Goal: Task Accomplishment & Management: Complete application form

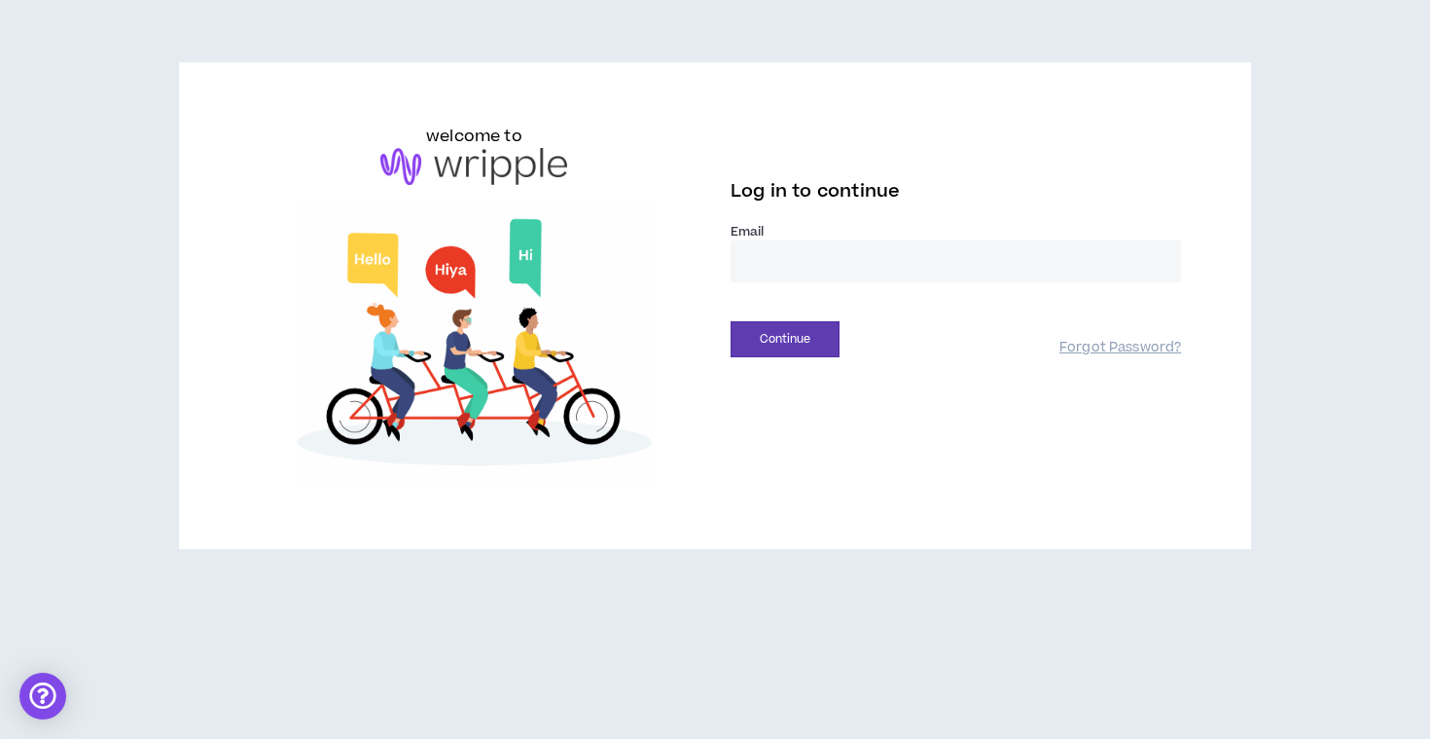
type input "**********"
click at [785, 339] on button "Continue" at bounding box center [785, 339] width 109 height 36
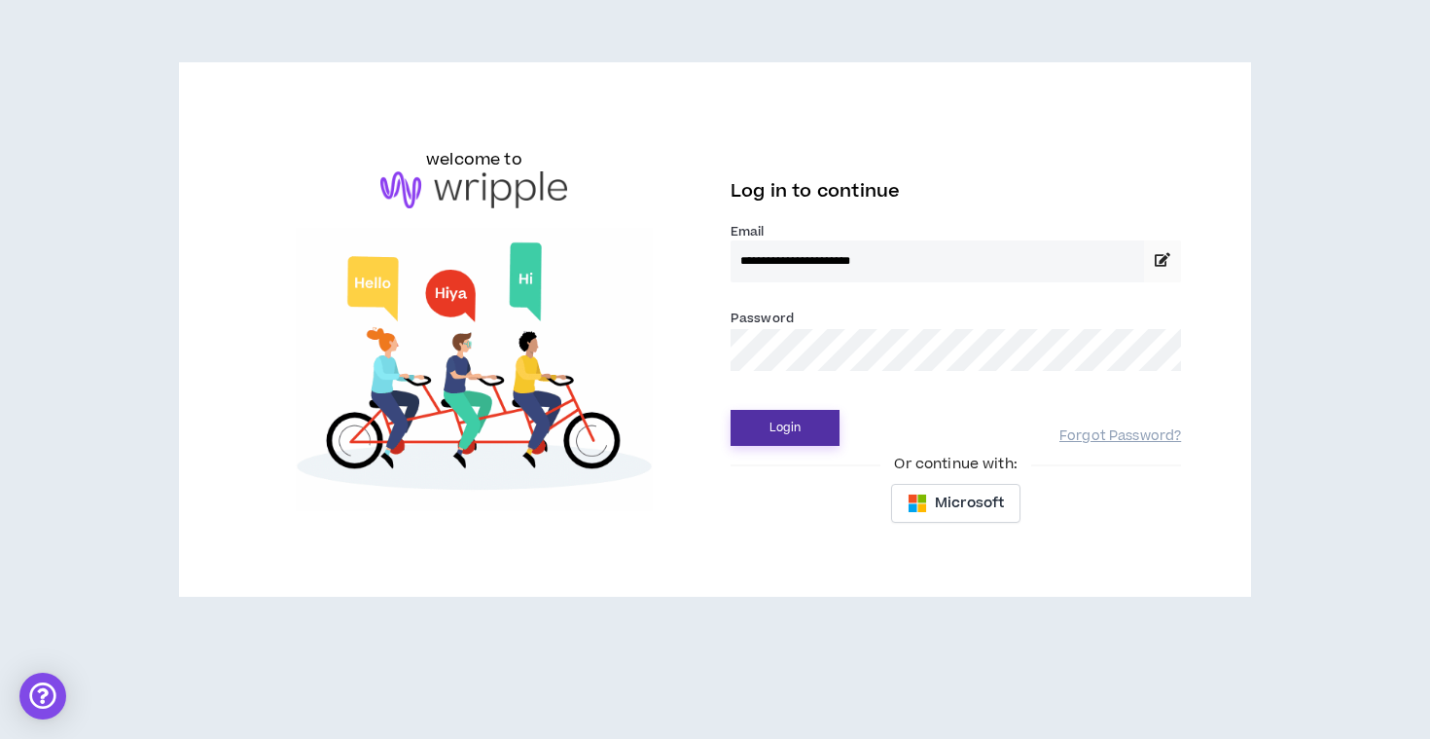
click at [770, 431] on button "Login" at bounding box center [785, 428] width 109 height 36
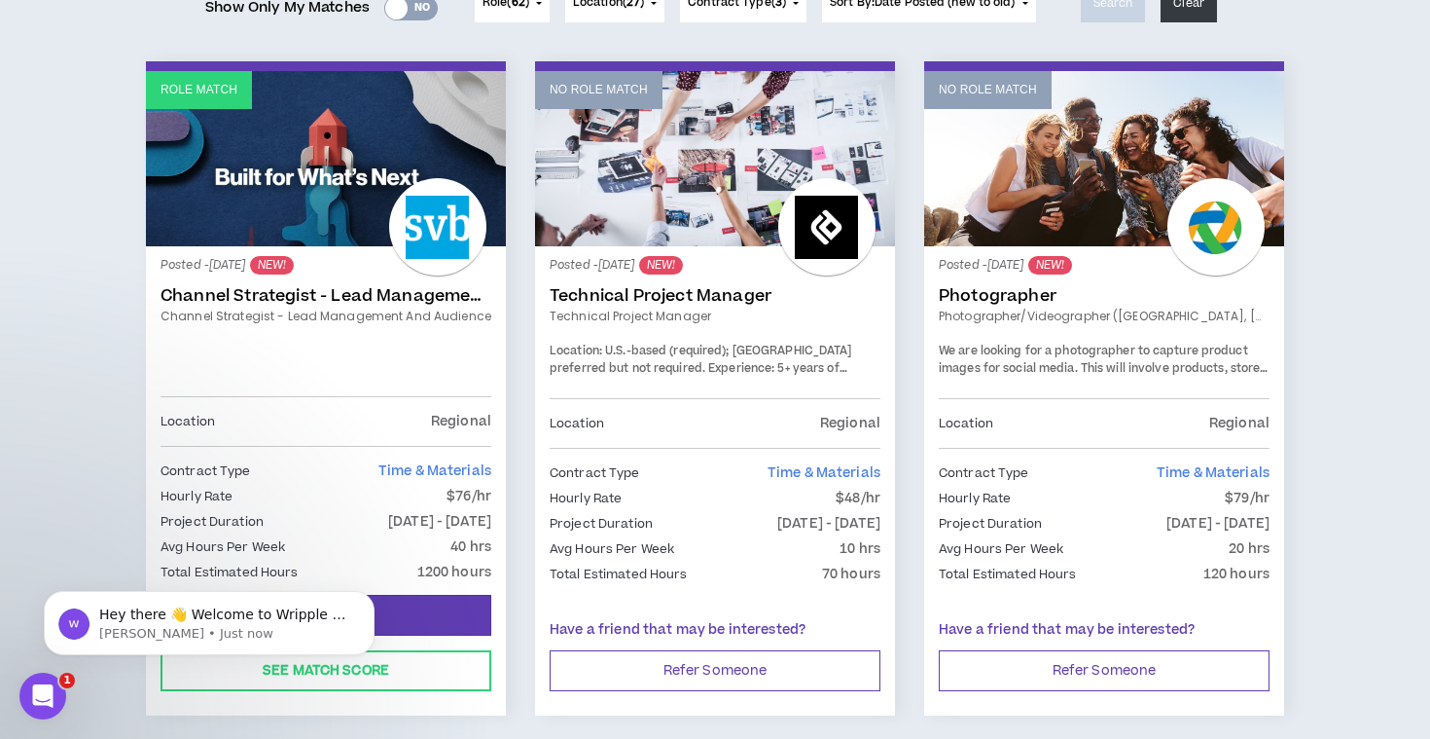
scroll to position [281, 0]
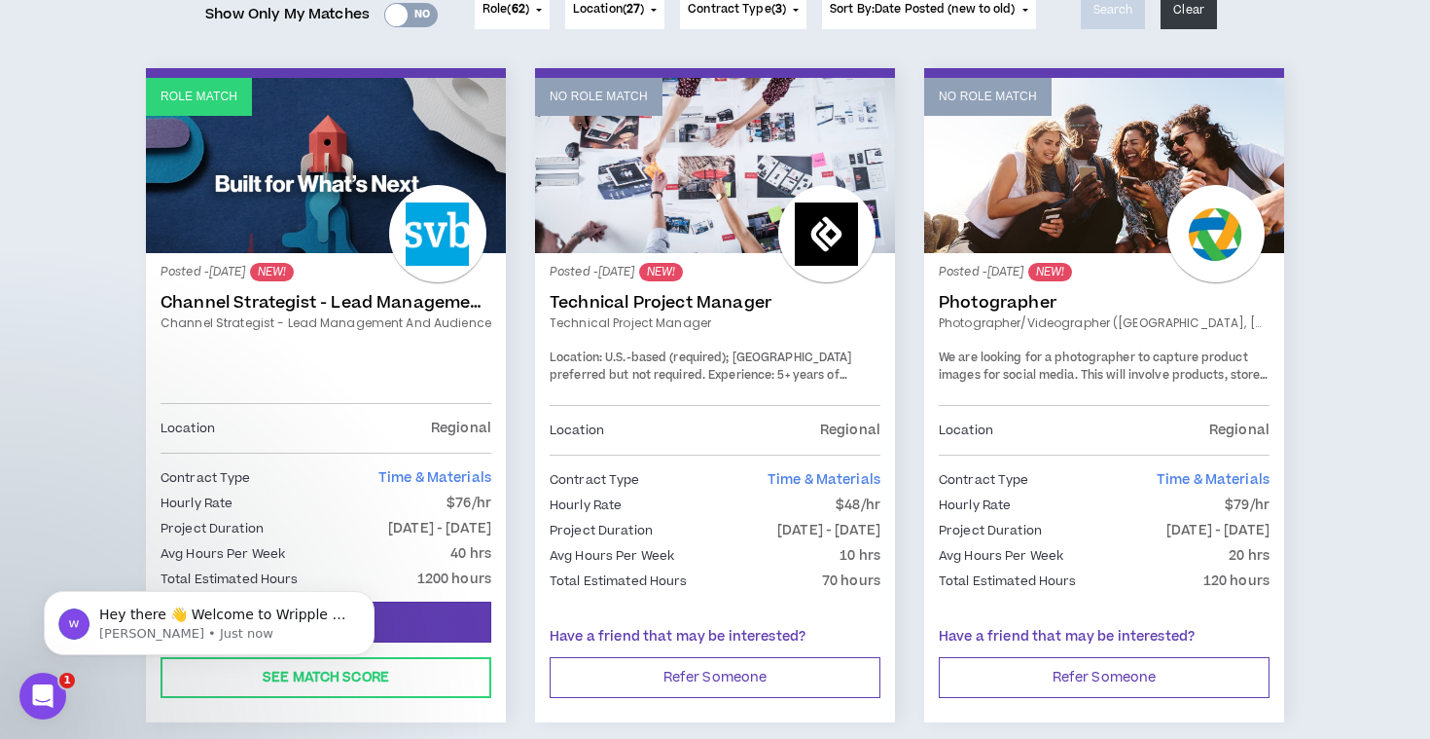
click at [347, 304] on link "Channel Strategist - Lead Management and Audience" at bounding box center [326, 302] width 331 height 19
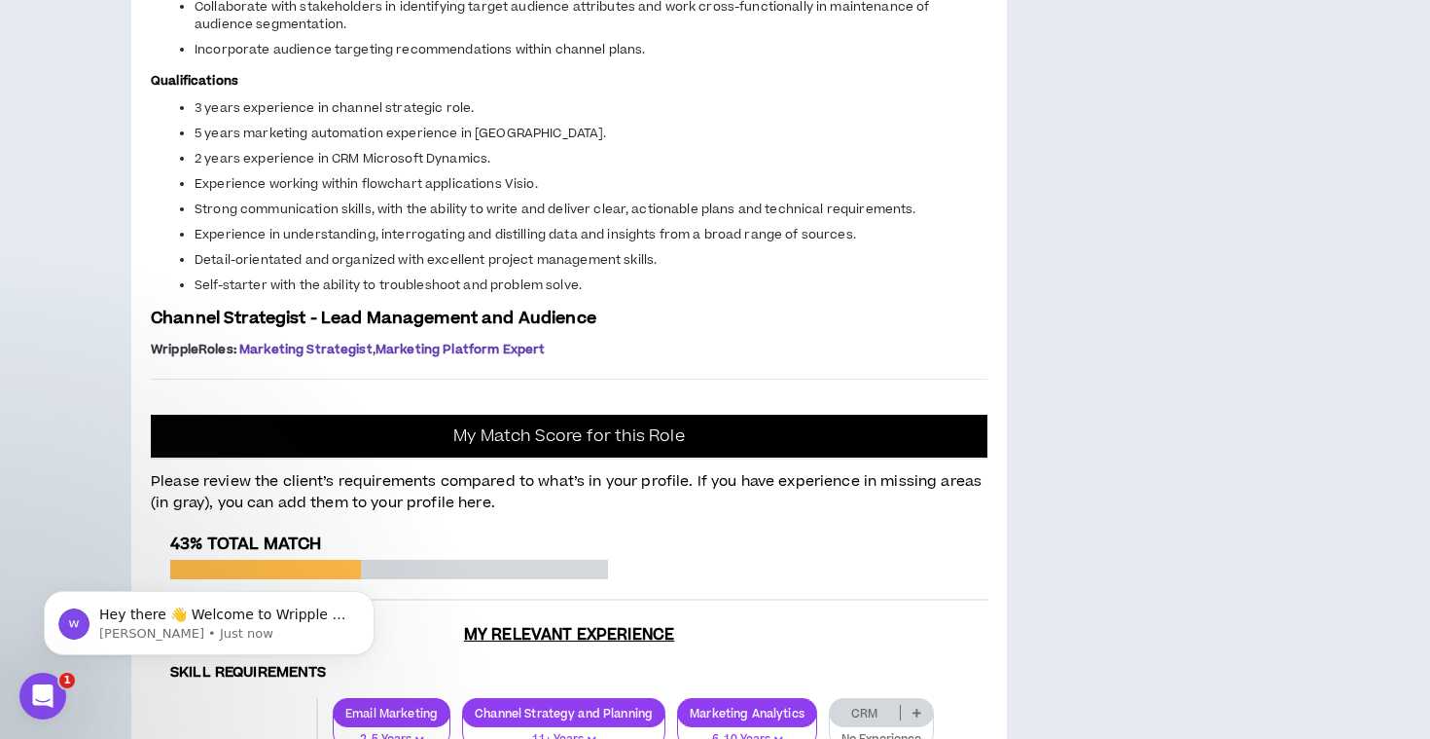
scroll to position [1220, 0]
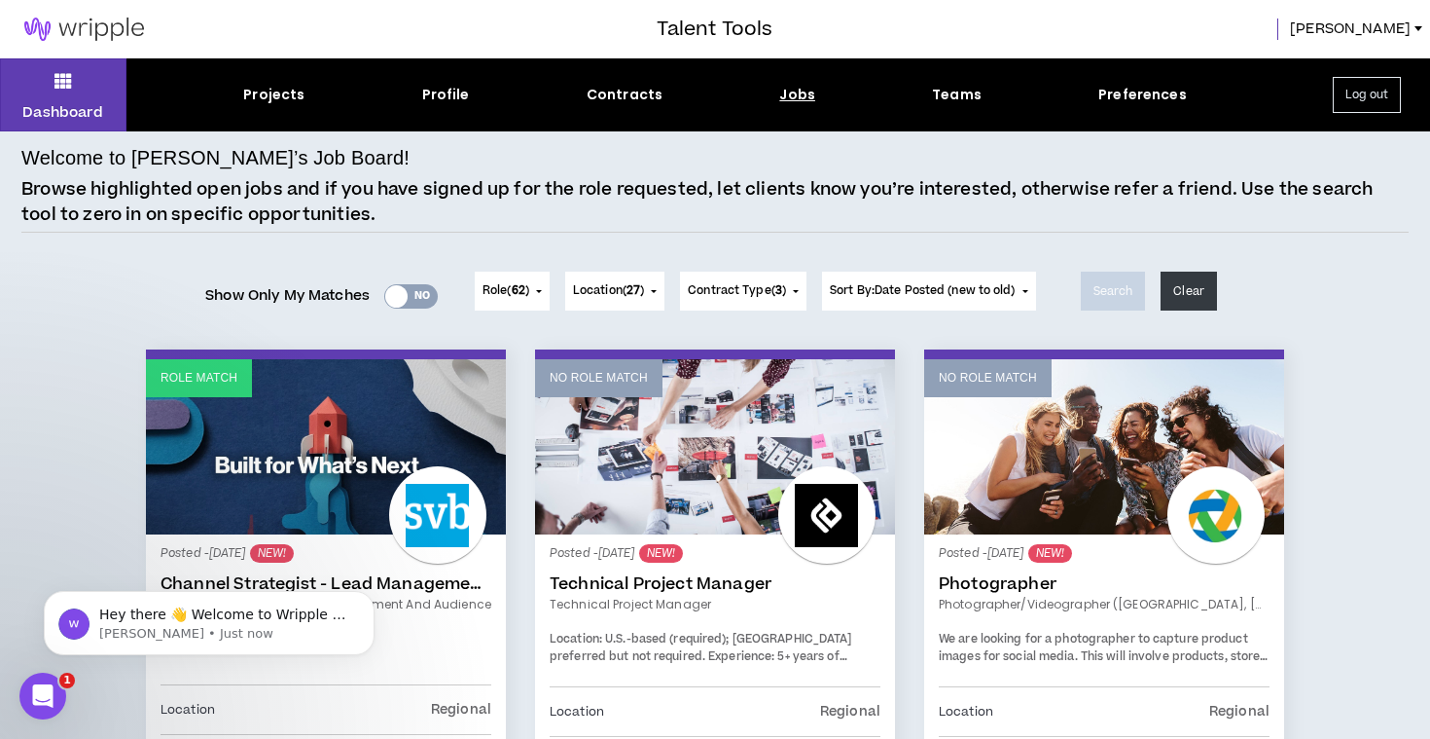
click at [520, 299] on button "Role ( 62 )" at bounding box center [512, 290] width 75 height 39
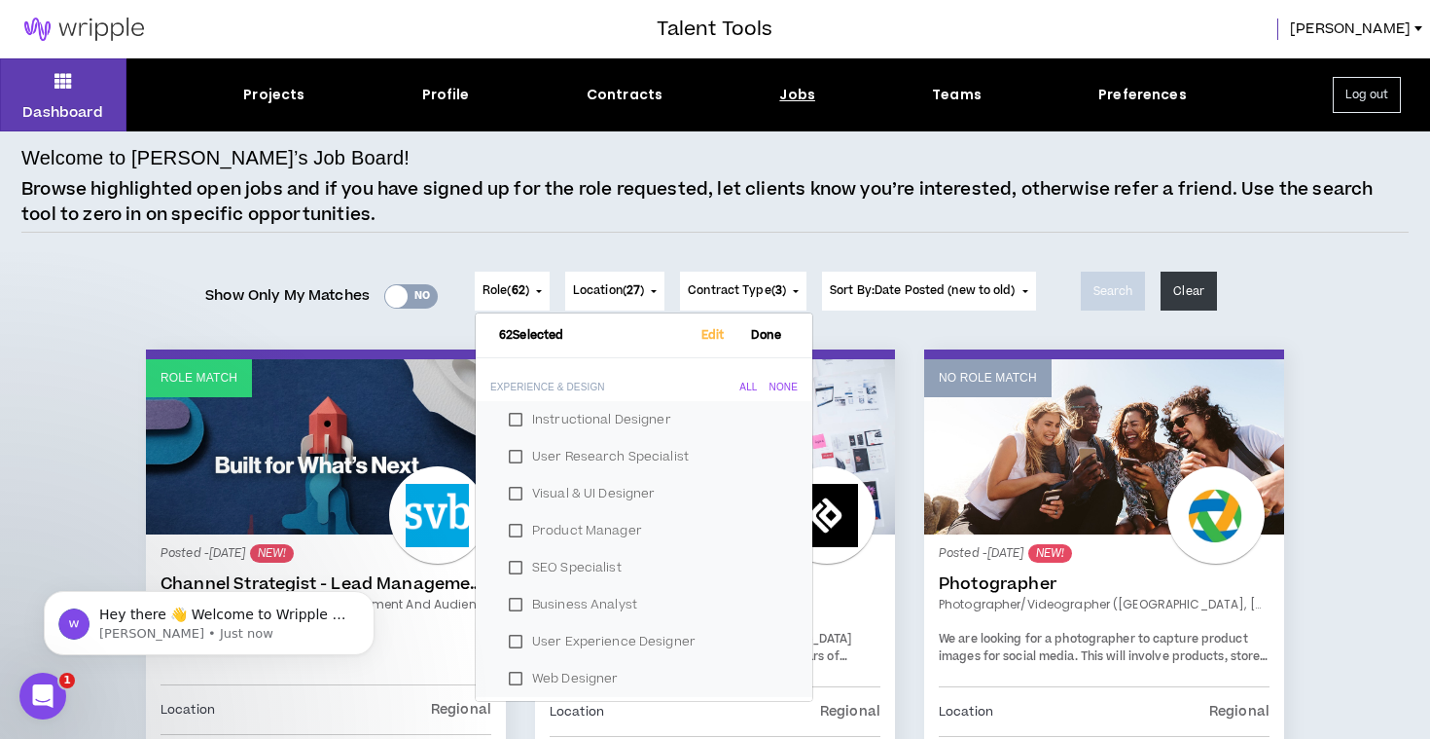
click at [777, 384] on div "None" at bounding box center [784, 387] width 28 height 12
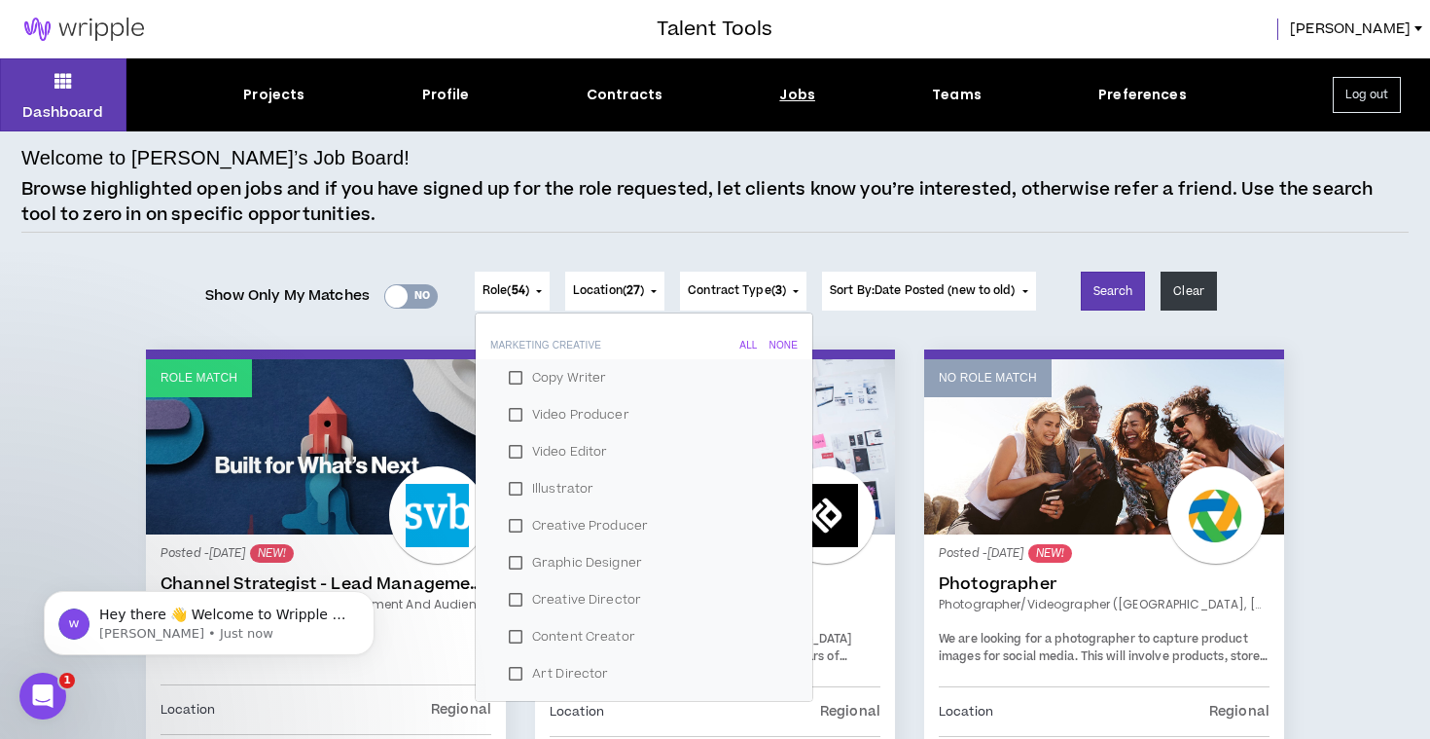
scroll to position [345, 0]
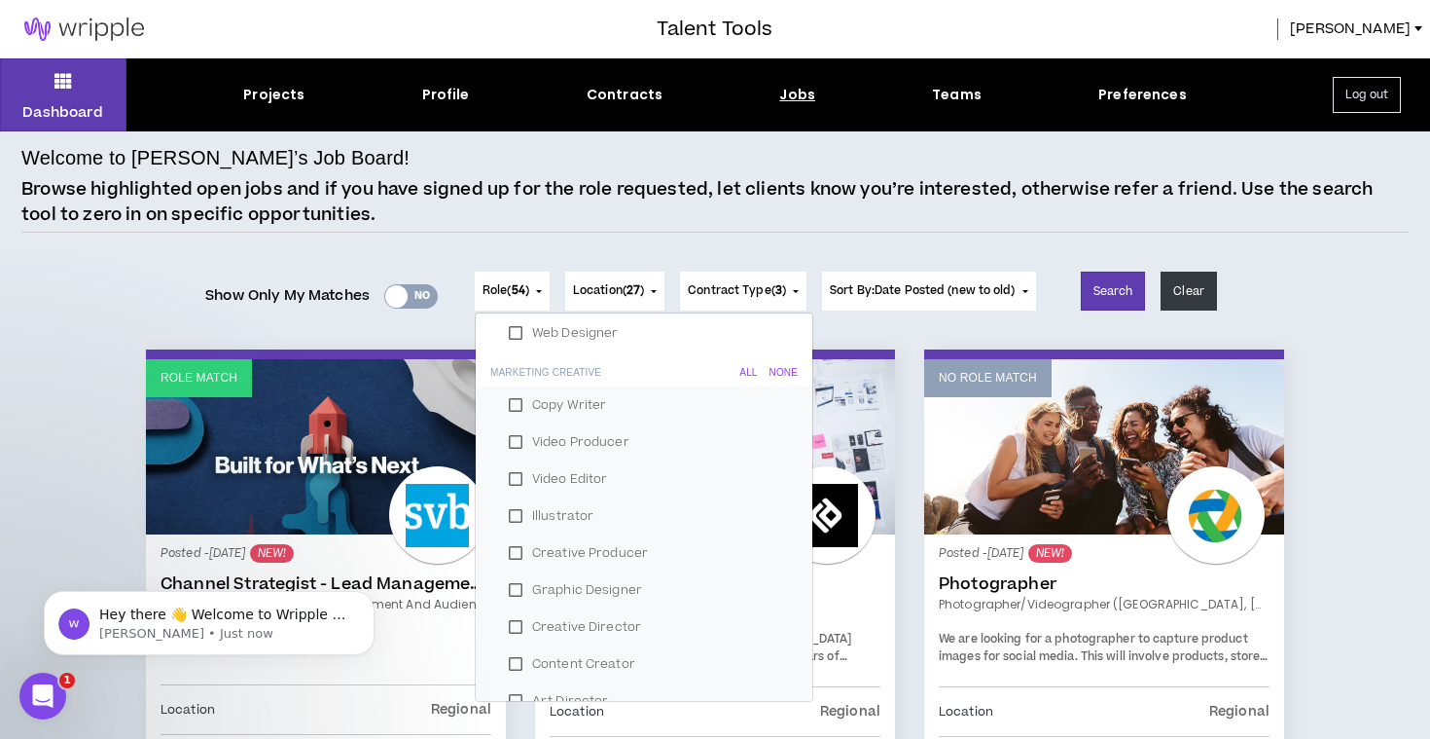
click at [781, 373] on div "None" at bounding box center [784, 373] width 28 height 12
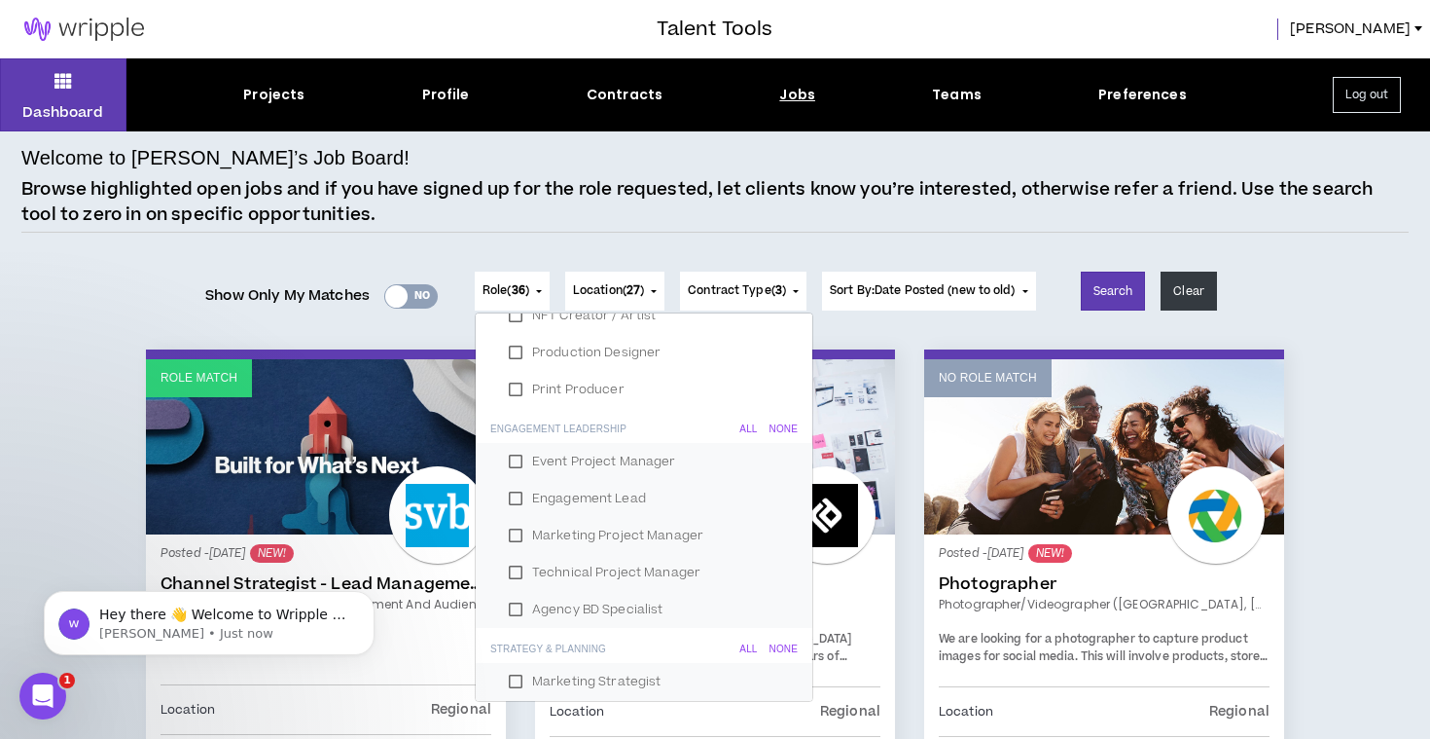
scroll to position [991, 0]
click at [508, 564] on label "Technical Project Manager" at bounding box center [644, 571] width 290 height 29
click at [511, 608] on label "Agency BD Specialist" at bounding box center [644, 608] width 290 height 29
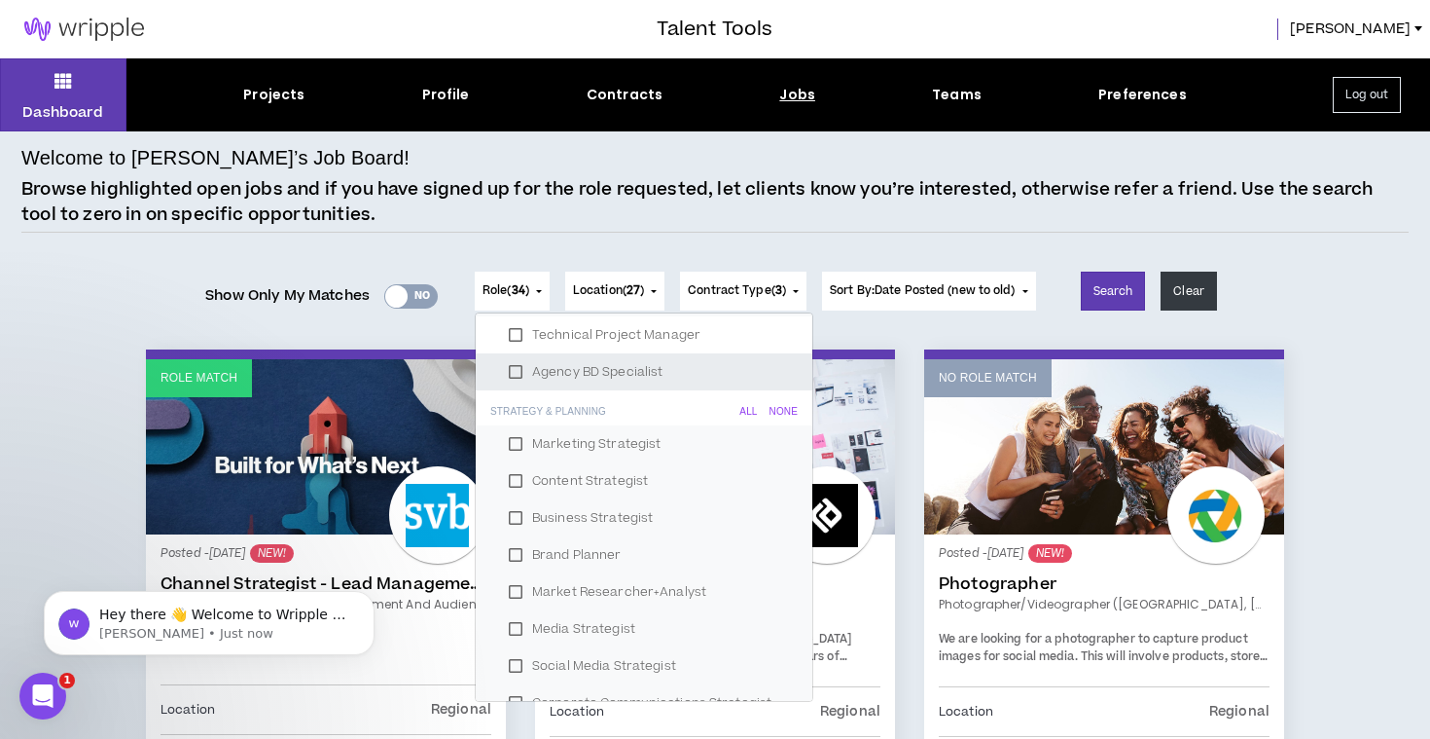
scroll to position [1229, 0]
click at [511, 478] on label "Content Strategist" at bounding box center [644, 478] width 290 height 29
click at [511, 517] on label "Business Strategist" at bounding box center [644, 515] width 290 height 29
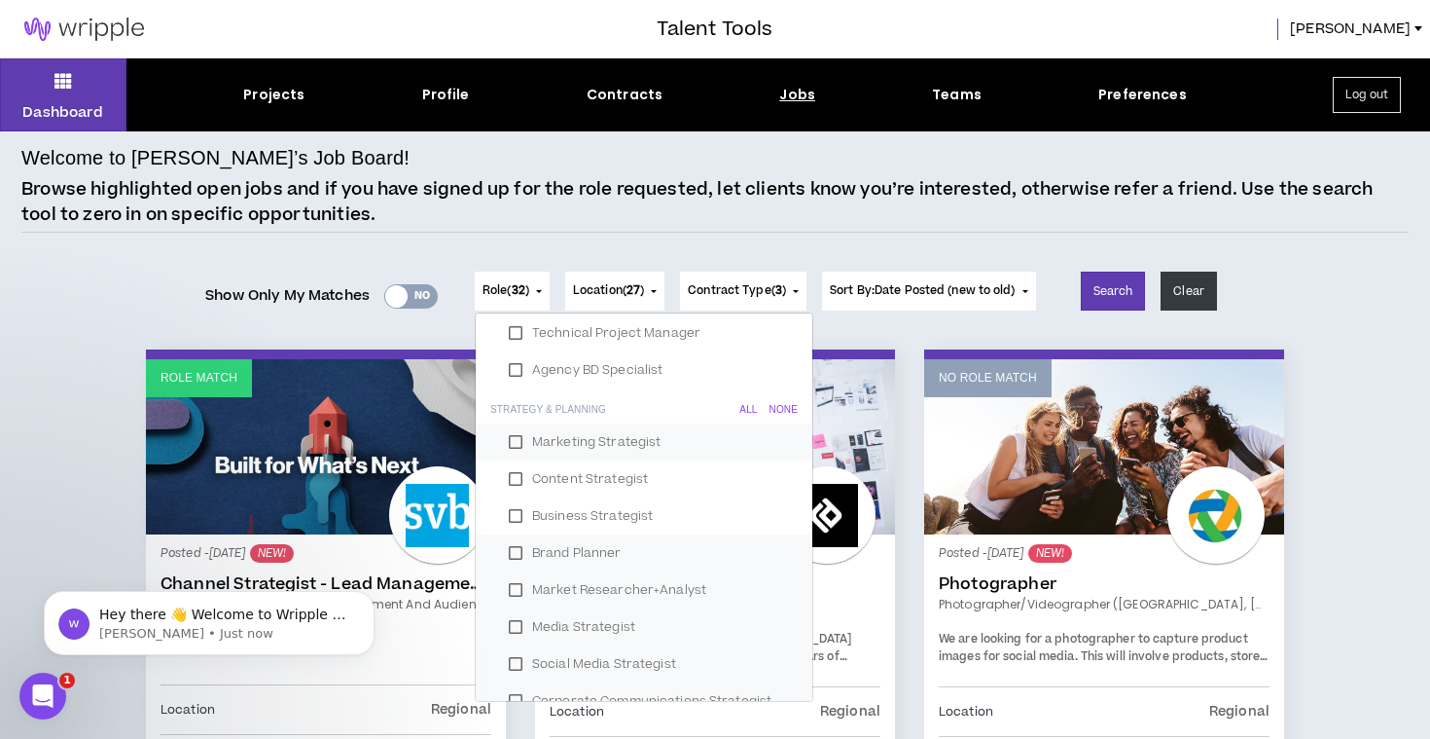
click at [514, 592] on label "Market Researcher+Analyst" at bounding box center [644, 589] width 290 height 29
click at [514, 637] on label "Media Strategist" at bounding box center [644, 626] width 290 height 29
click at [511, 670] on label "Social Media Strategist" at bounding box center [644, 663] width 290 height 29
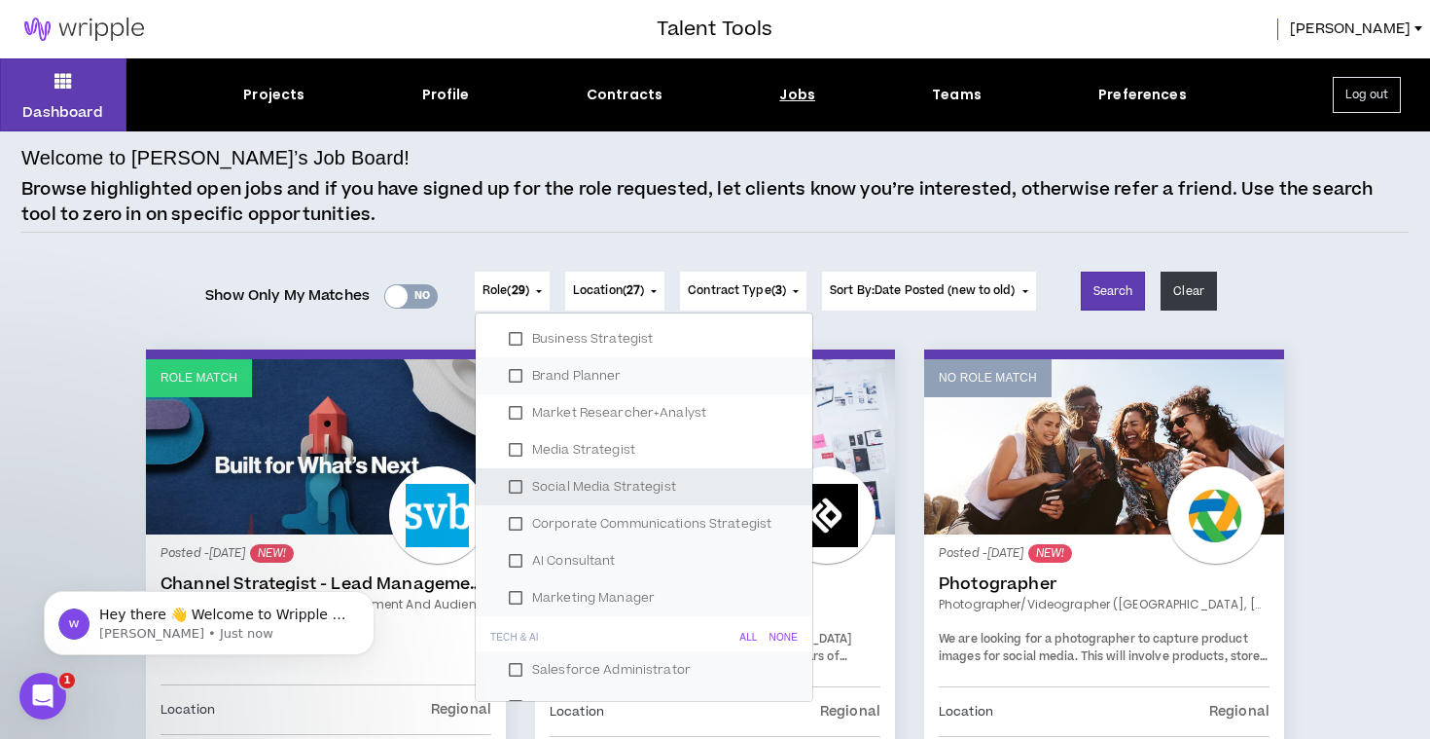
scroll to position [1422, 0]
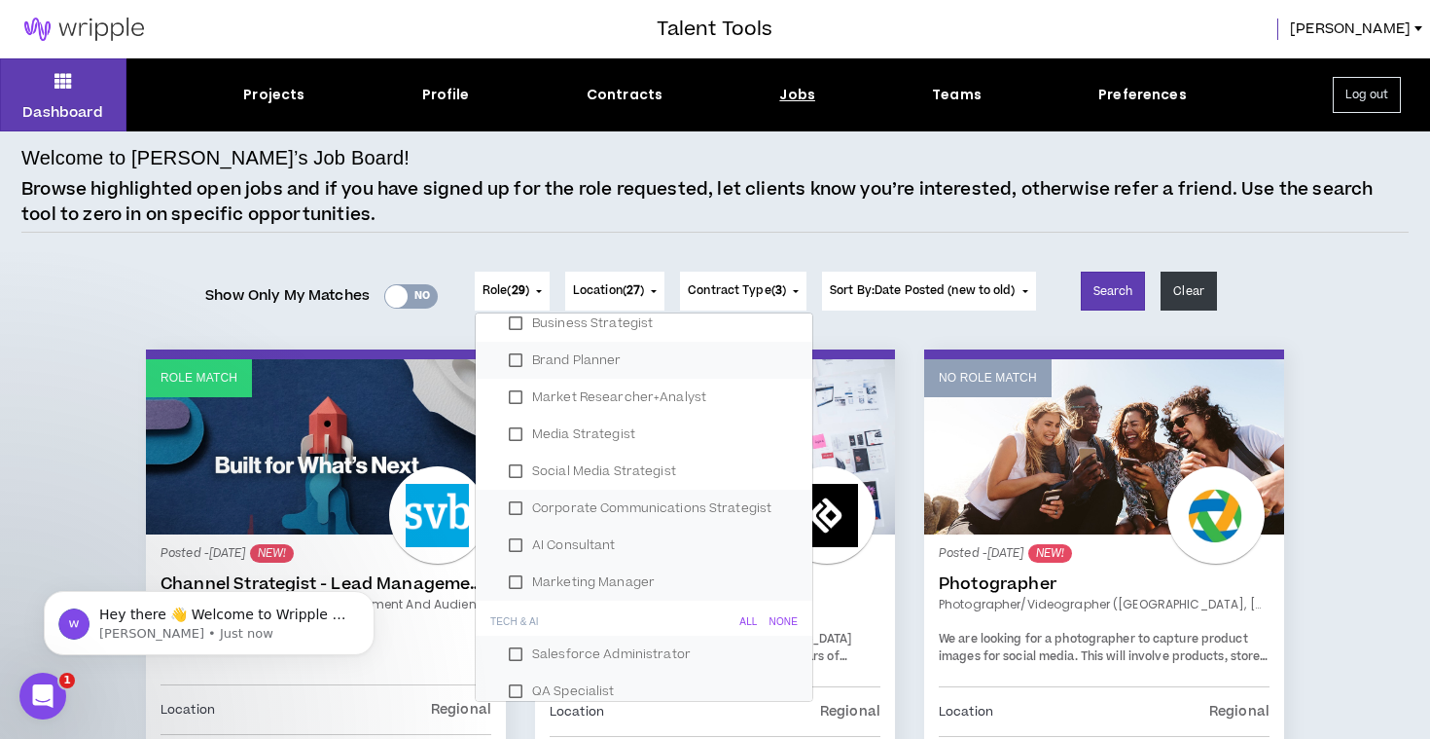
click at [524, 514] on label "Corporate Communications Strategist" at bounding box center [644, 507] width 290 height 29
click at [520, 548] on label "AI Consultant" at bounding box center [644, 544] width 290 height 29
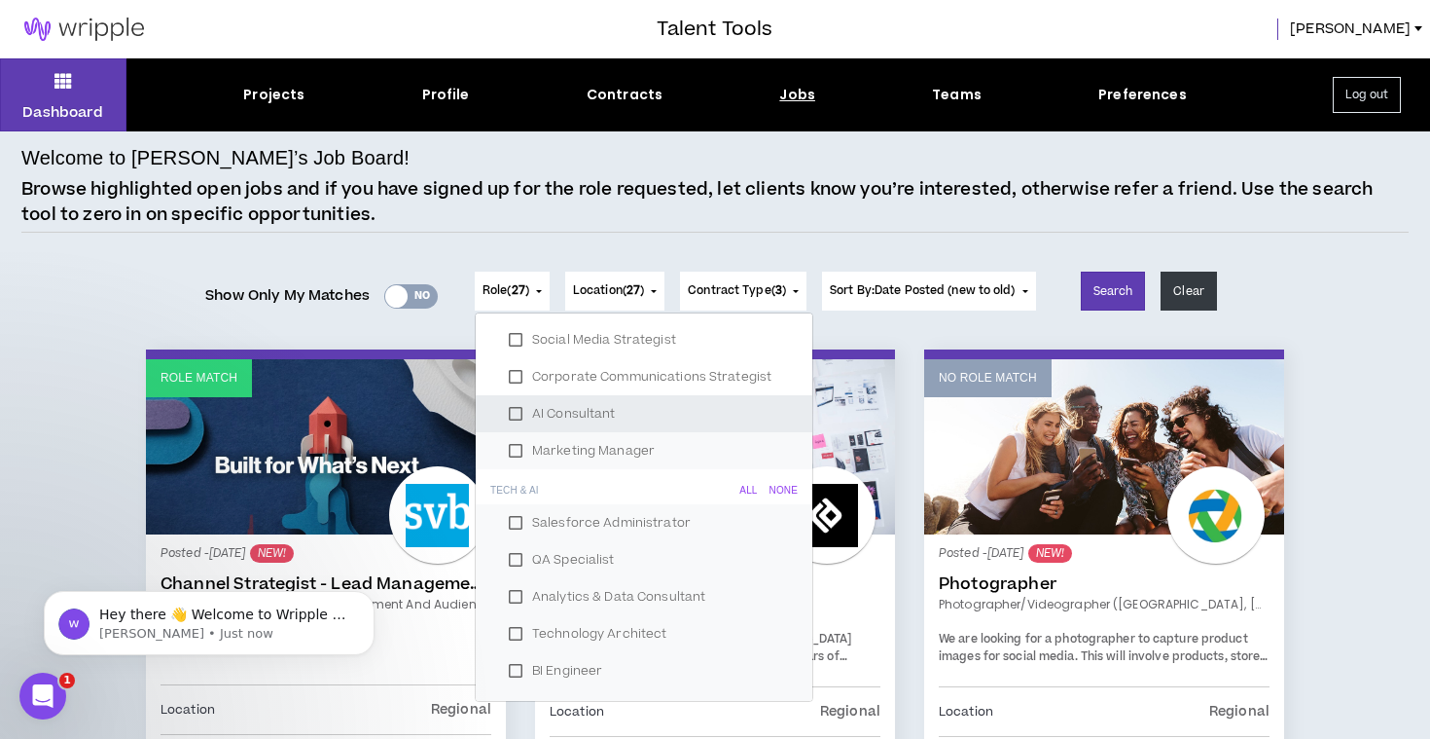
scroll to position [1554, 0]
click at [777, 488] on div "None" at bounding box center [784, 490] width 28 height 12
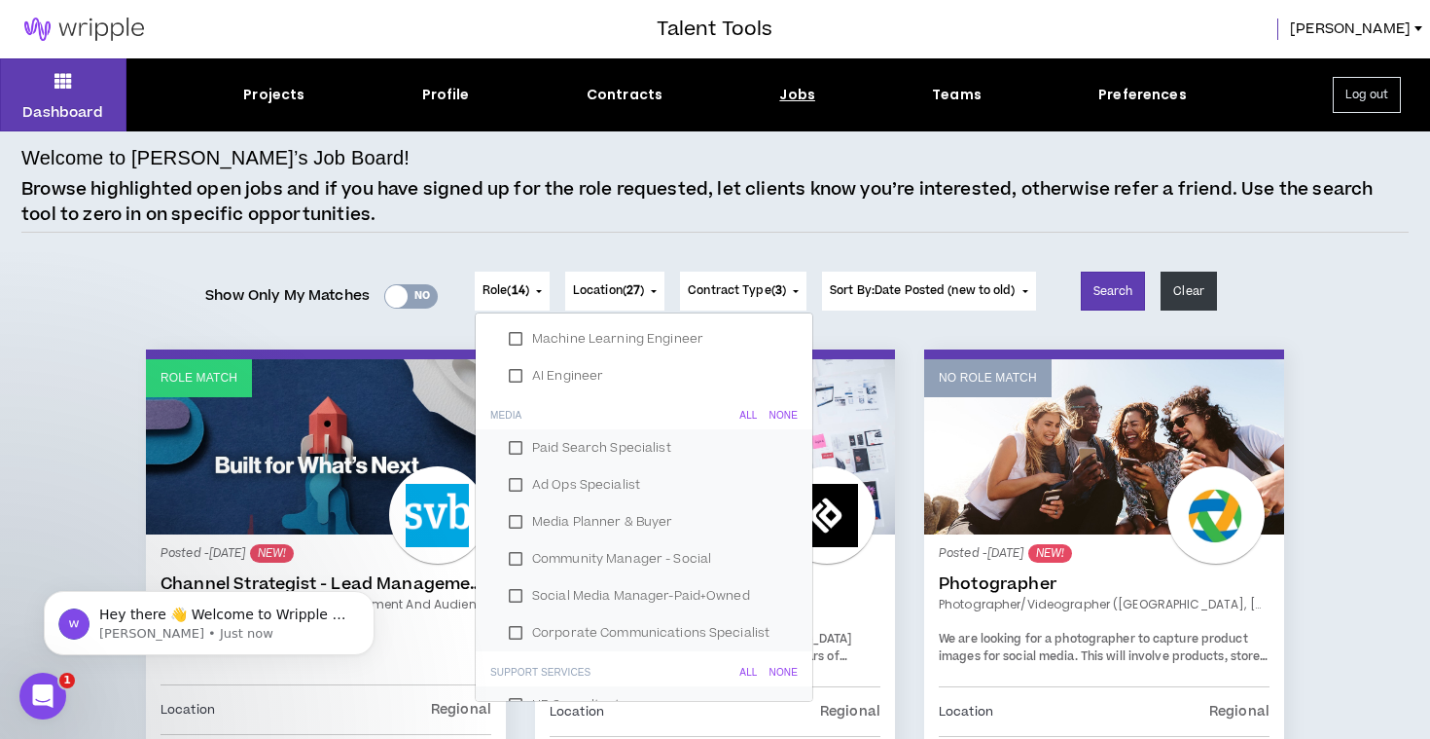
scroll to position [2145, 0]
click at [782, 407] on h6 "Media All None" at bounding box center [644, 410] width 337 height 35
click at [779, 416] on div "None" at bounding box center [784, 415] width 28 height 12
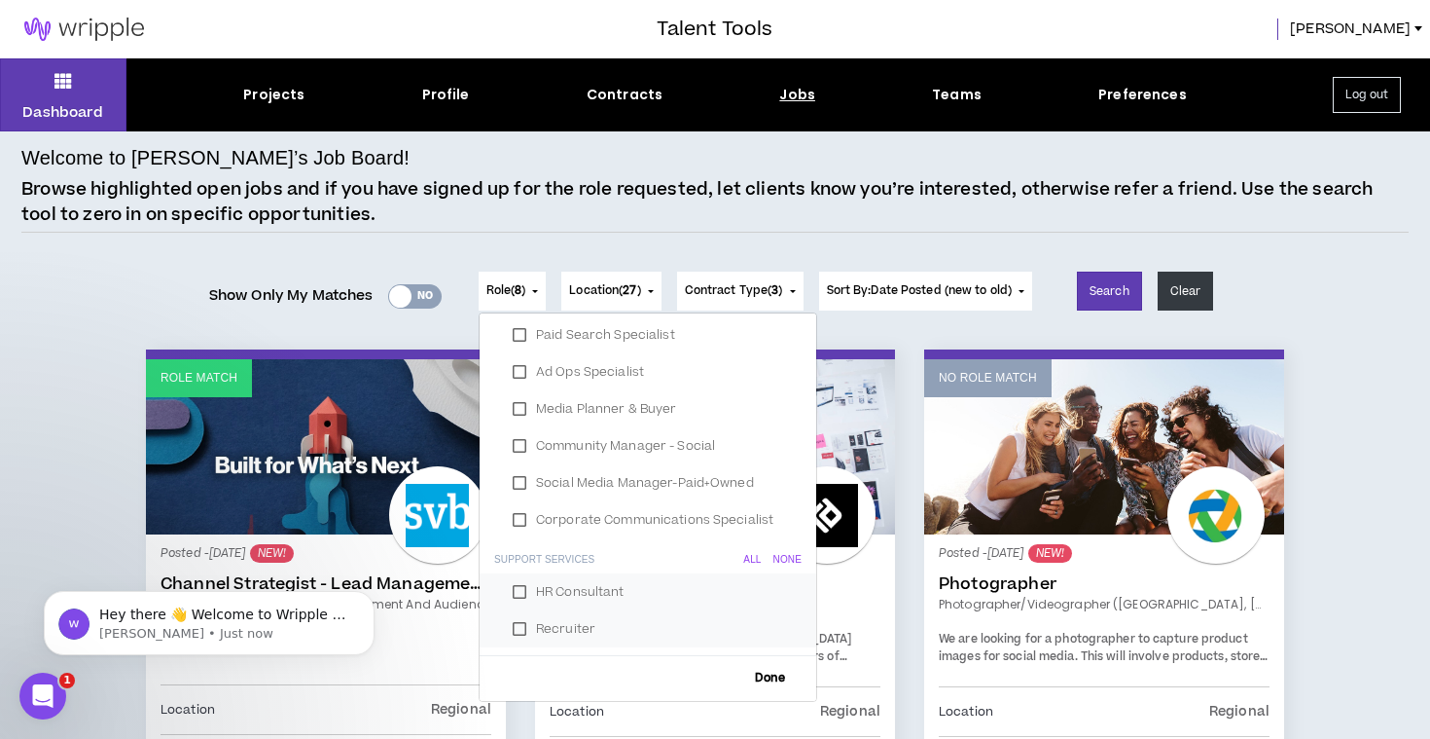
scroll to position [2256, 0]
click at [773, 564] on div "None" at bounding box center [787, 561] width 28 height 12
click at [756, 672] on span "Done" at bounding box center [770, 678] width 46 height 13
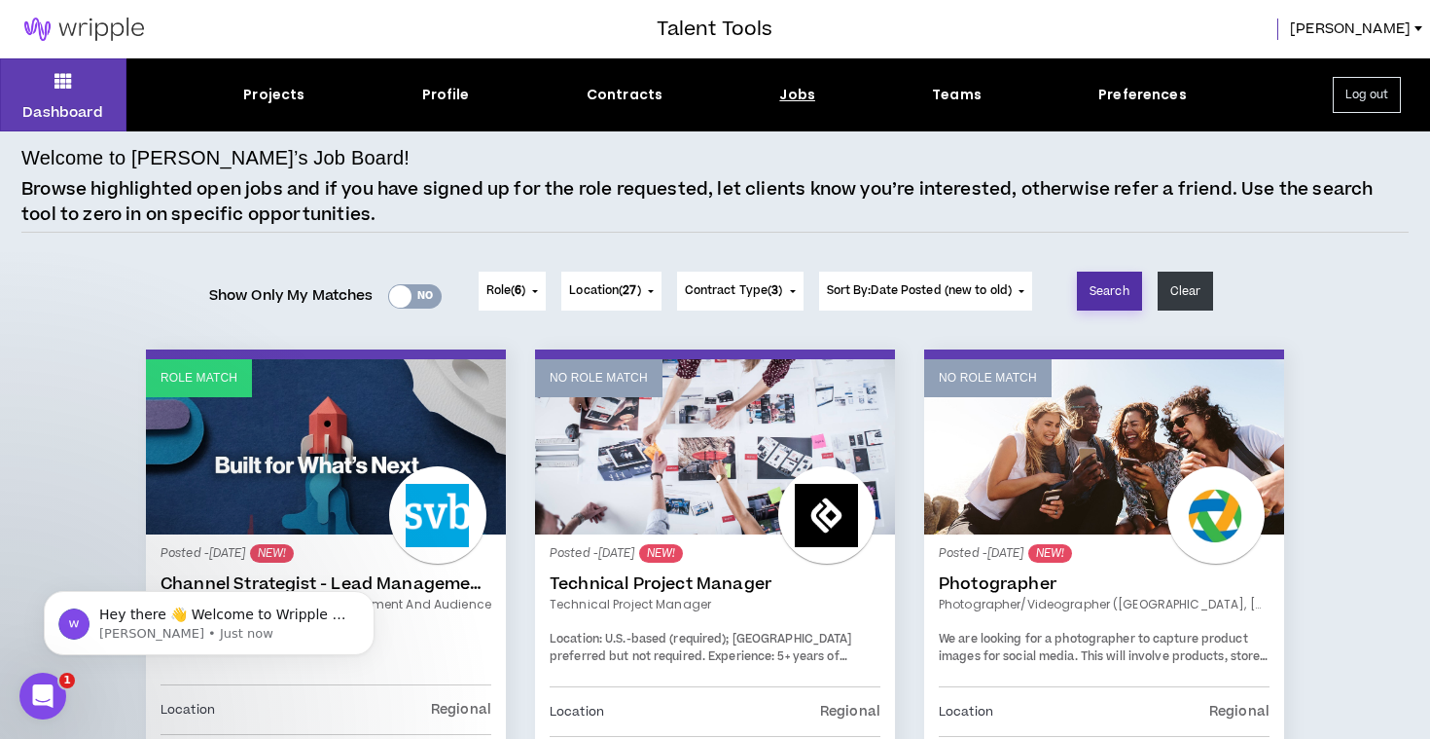
click at [1128, 285] on button "Search" at bounding box center [1109, 290] width 65 height 39
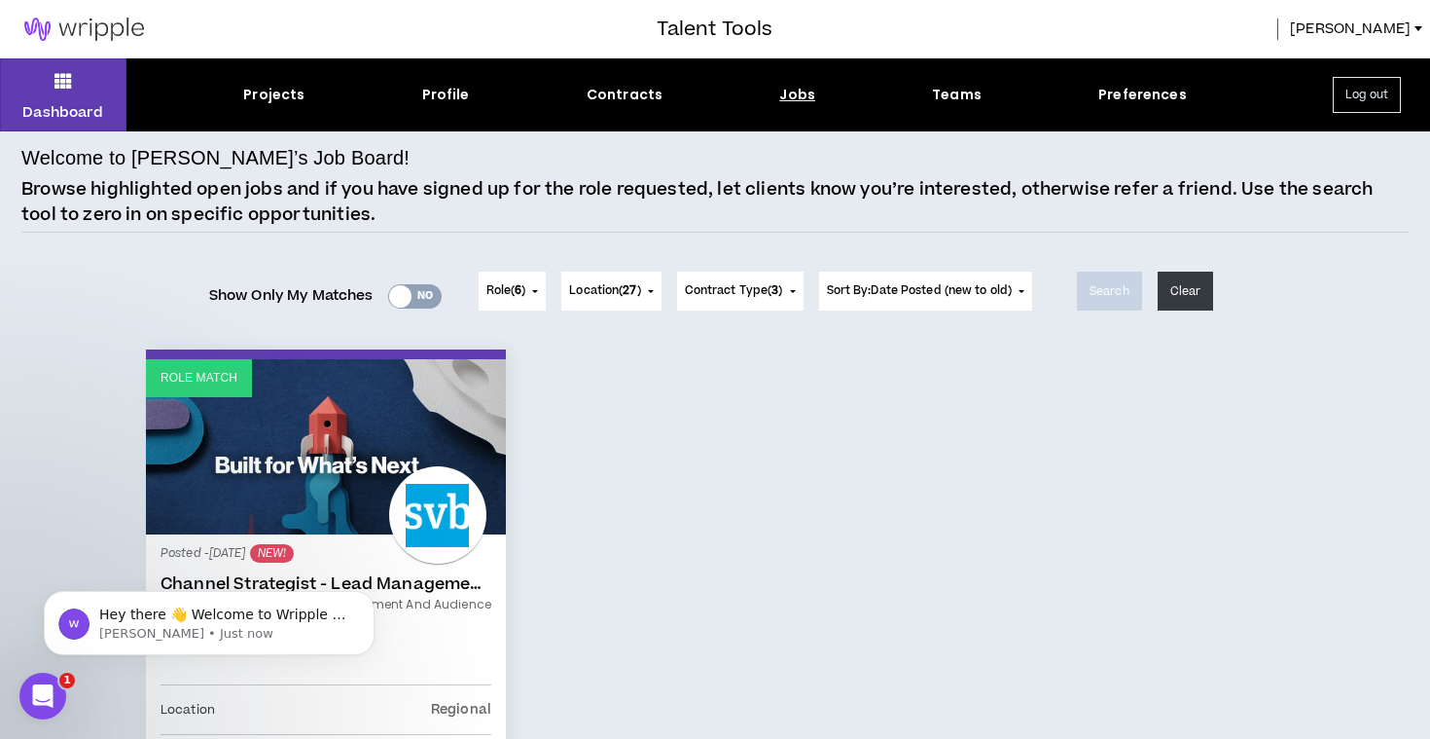
scroll to position [0, 0]
click at [449, 90] on div "Profile" at bounding box center [446, 95] width 48 height 20
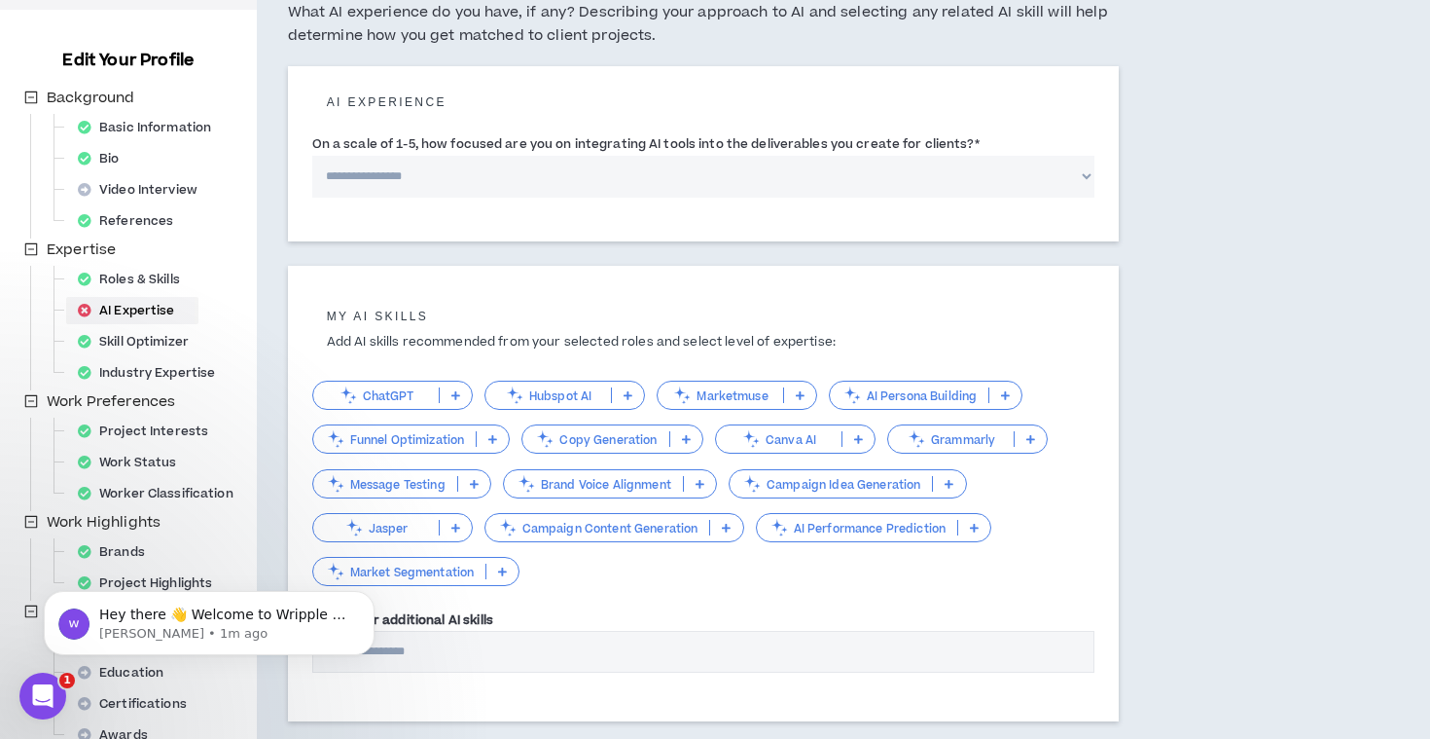
scroll to position [174, 0]
click at [380, 386] on p "ChatGPT" at bounding box center [376, 393] width 126 height 15
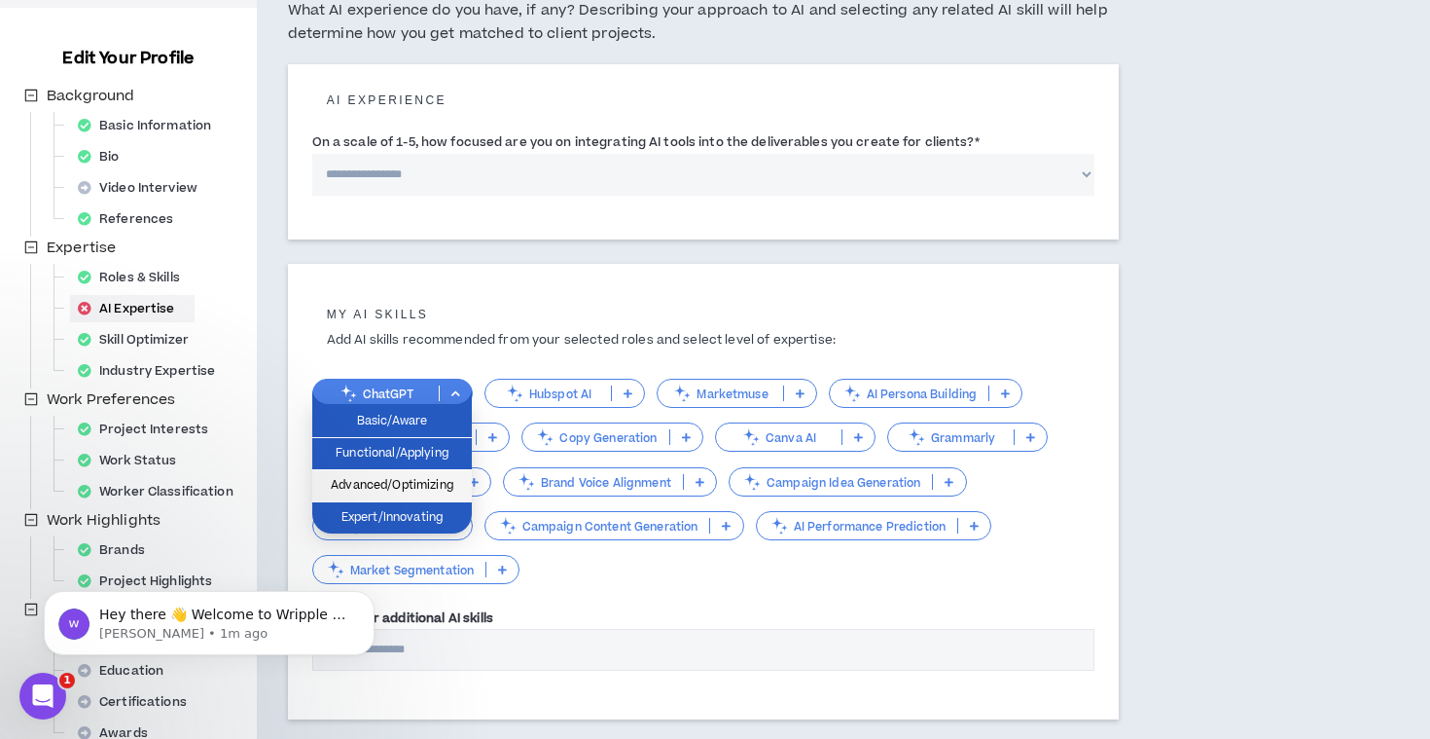
click at [378, 478] on span "Advanced/Optimizing" at bounding box center [392, 485] width 136 height 21
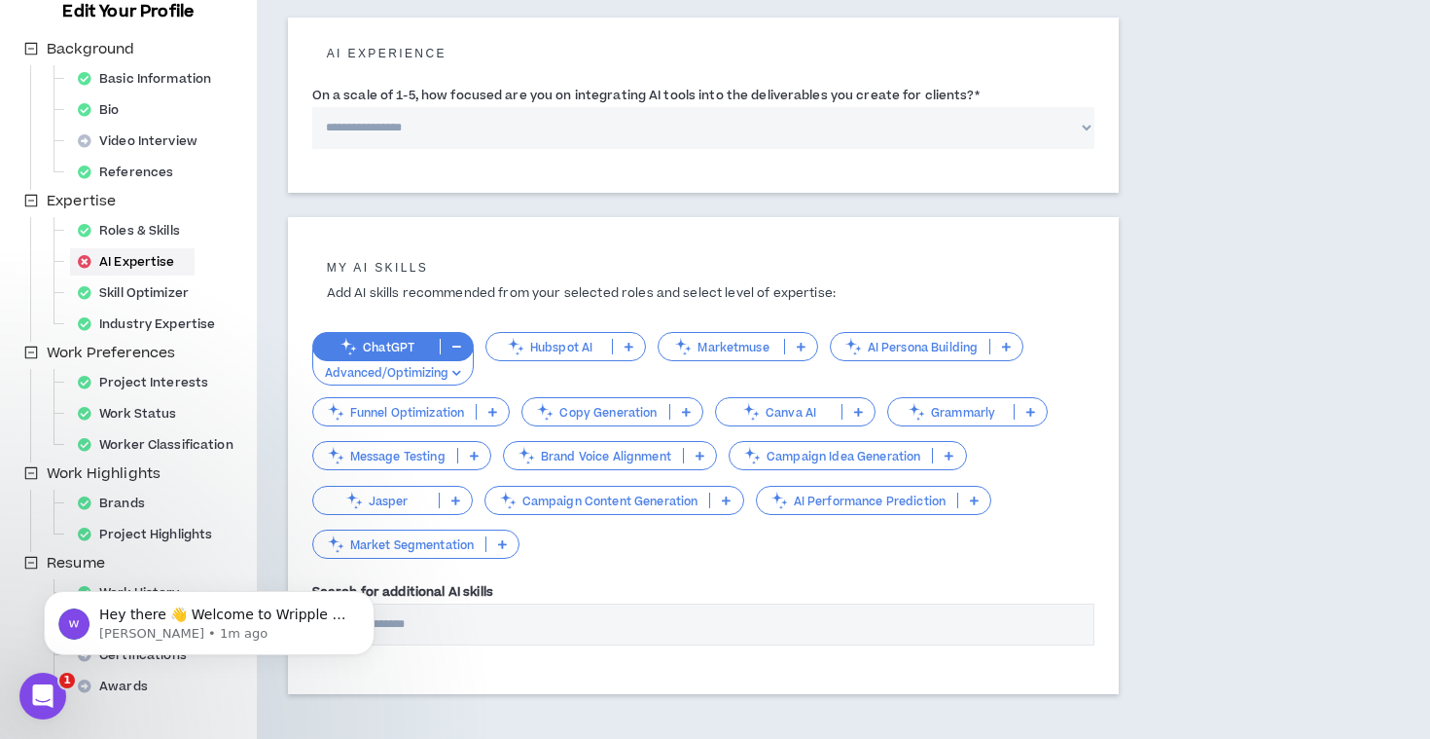
scroll to position [226, 0]
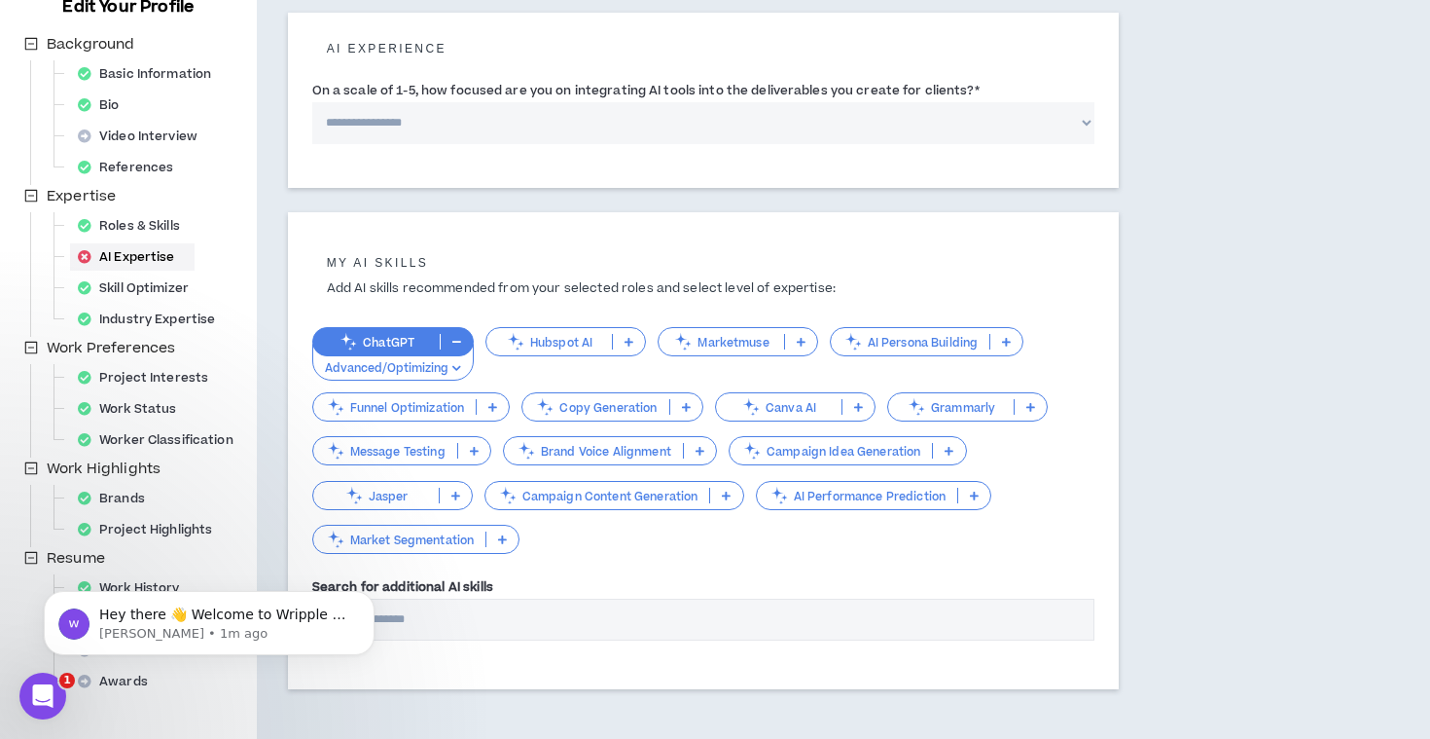
click at [791, 409] on p "Canva AI" at bounding box center [779, 407] width 126 height 15
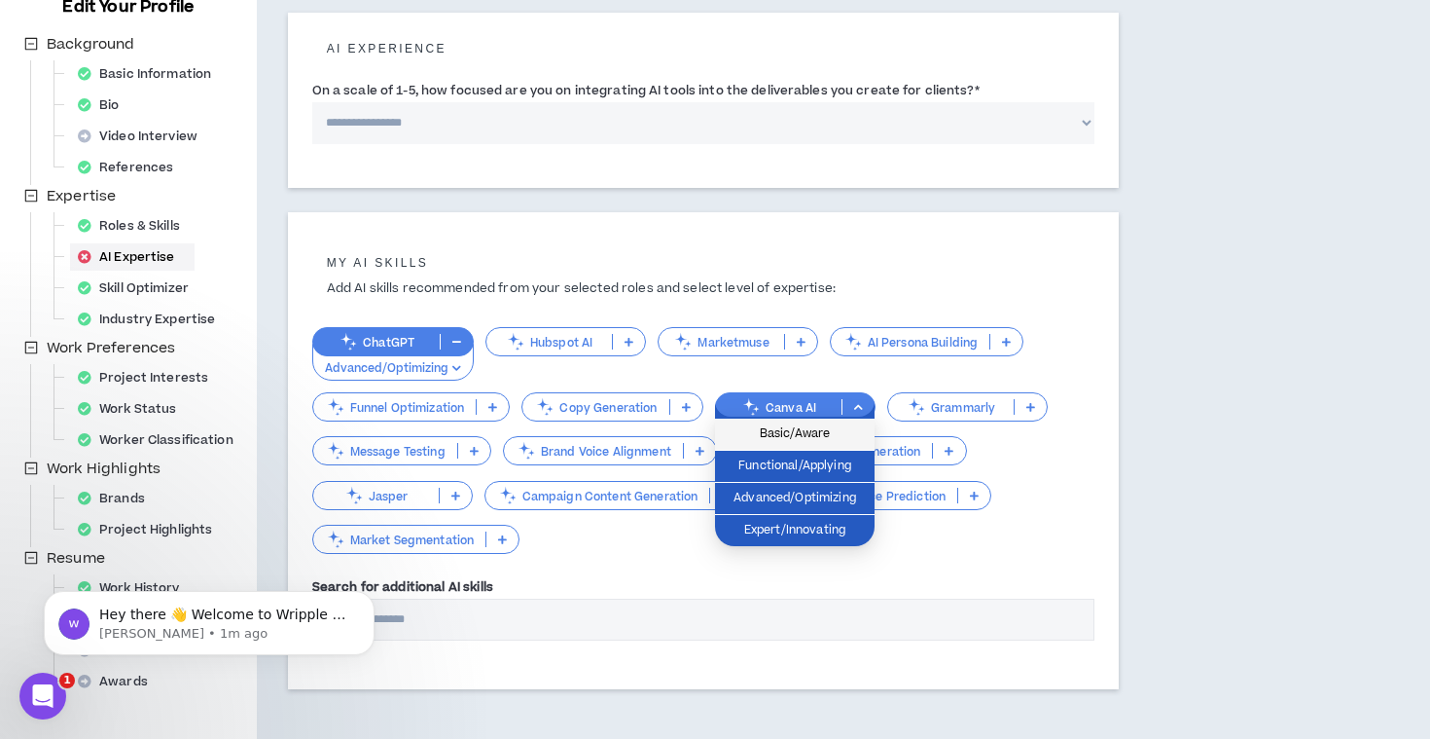
click at [786, 428] on span "Basic/Aware" at bounding box center [795, 433] width 136 height 21
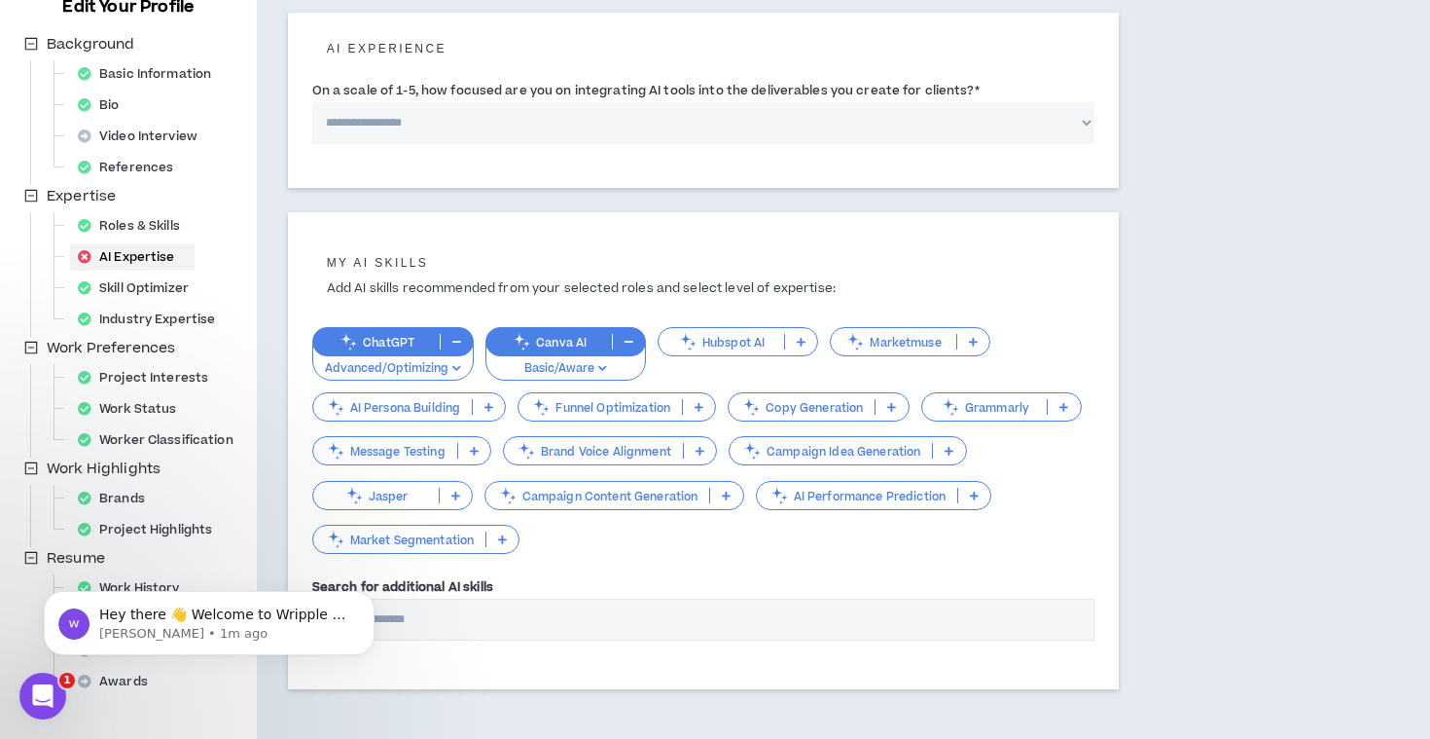
click at [439, 405] on p "AI Persona Building" at bounding box center [393, 407] width 160 height 15
click at [612, 606] on input "Search for additional AI skills" at bounding box center [703, 619] width 783 height 42
click at [422, 493] on p "Jasper" at bounding box center [376, 495] width 126 height 15
click at [633, 604] on input "Search for additional AI skills" at bounding box center [703, 619] width 783 height 42
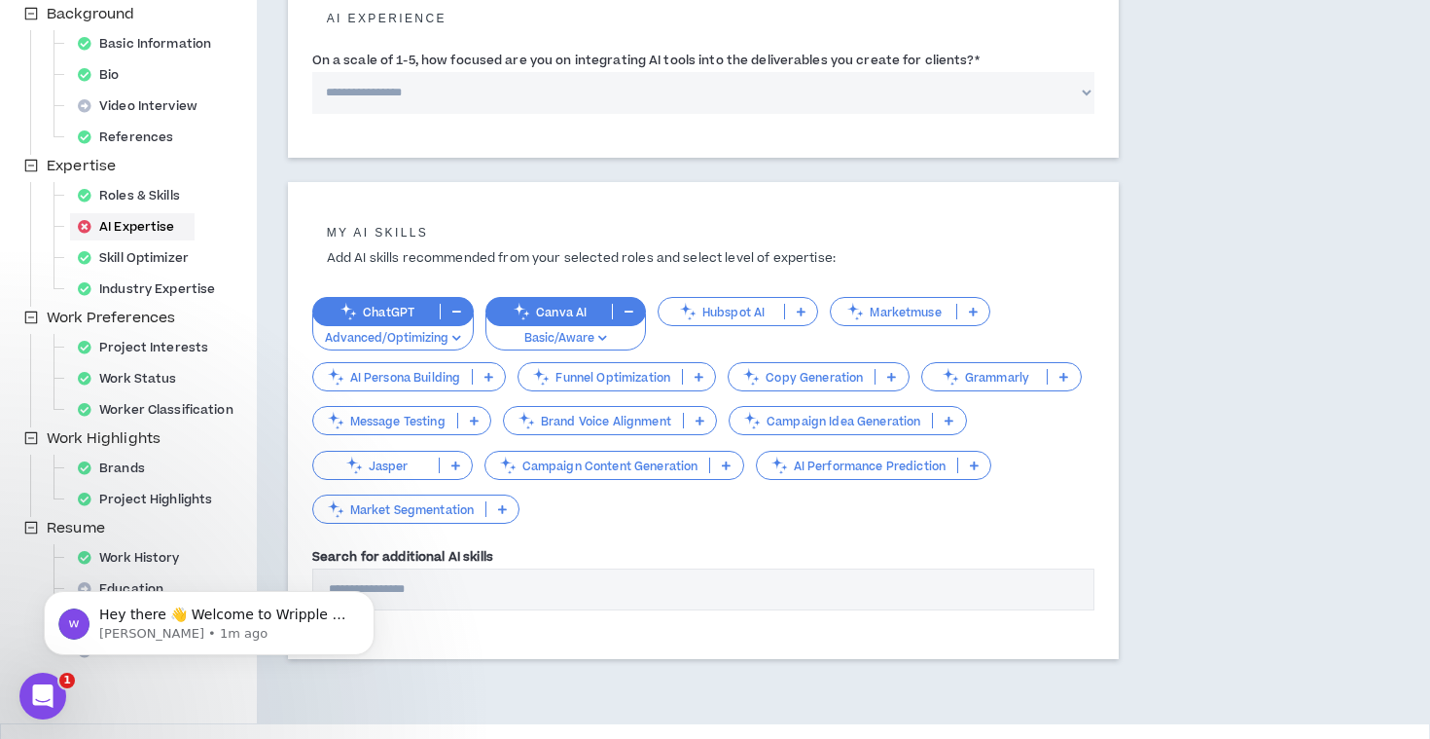
scroll to position [276, 0]
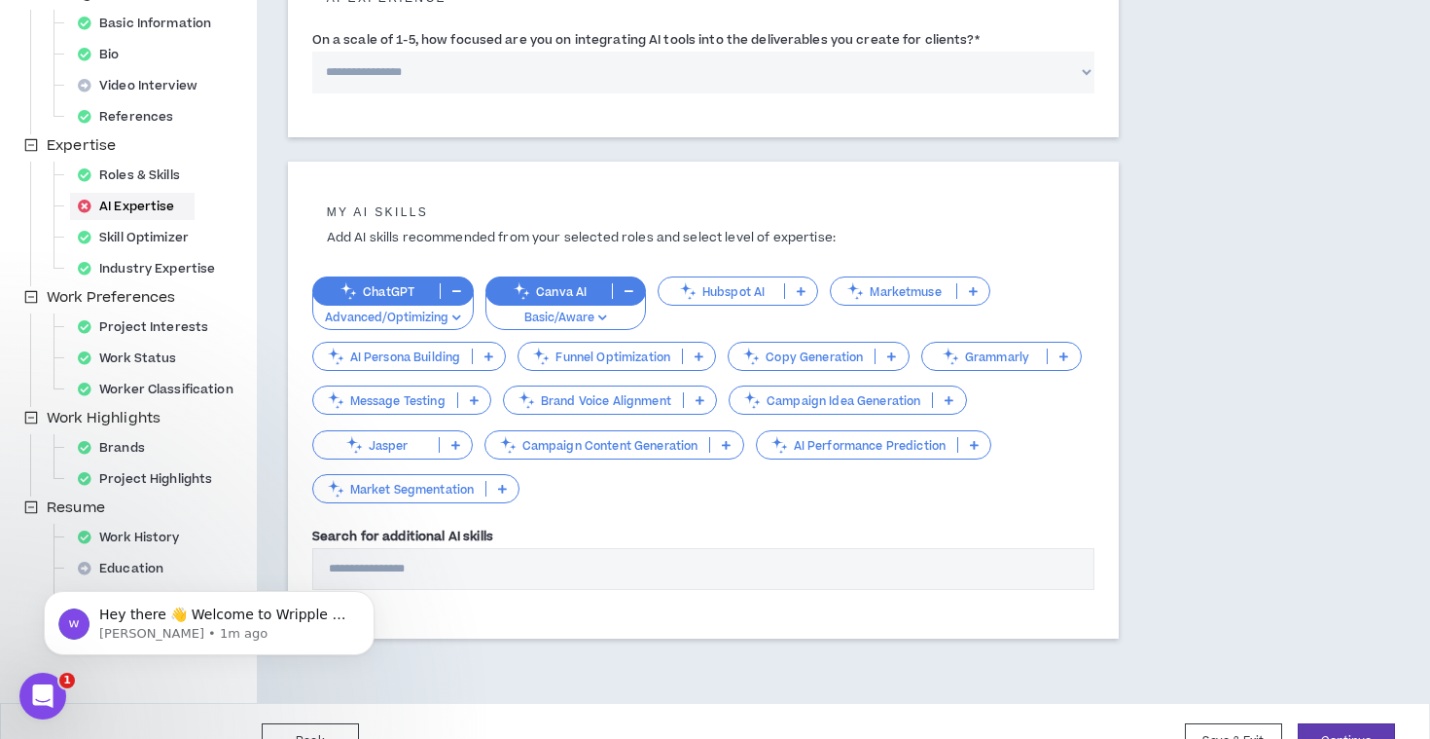
click at [662, 440] on p "Campaign Content Generation" at bounding box center [598, 445] width 225 height 15
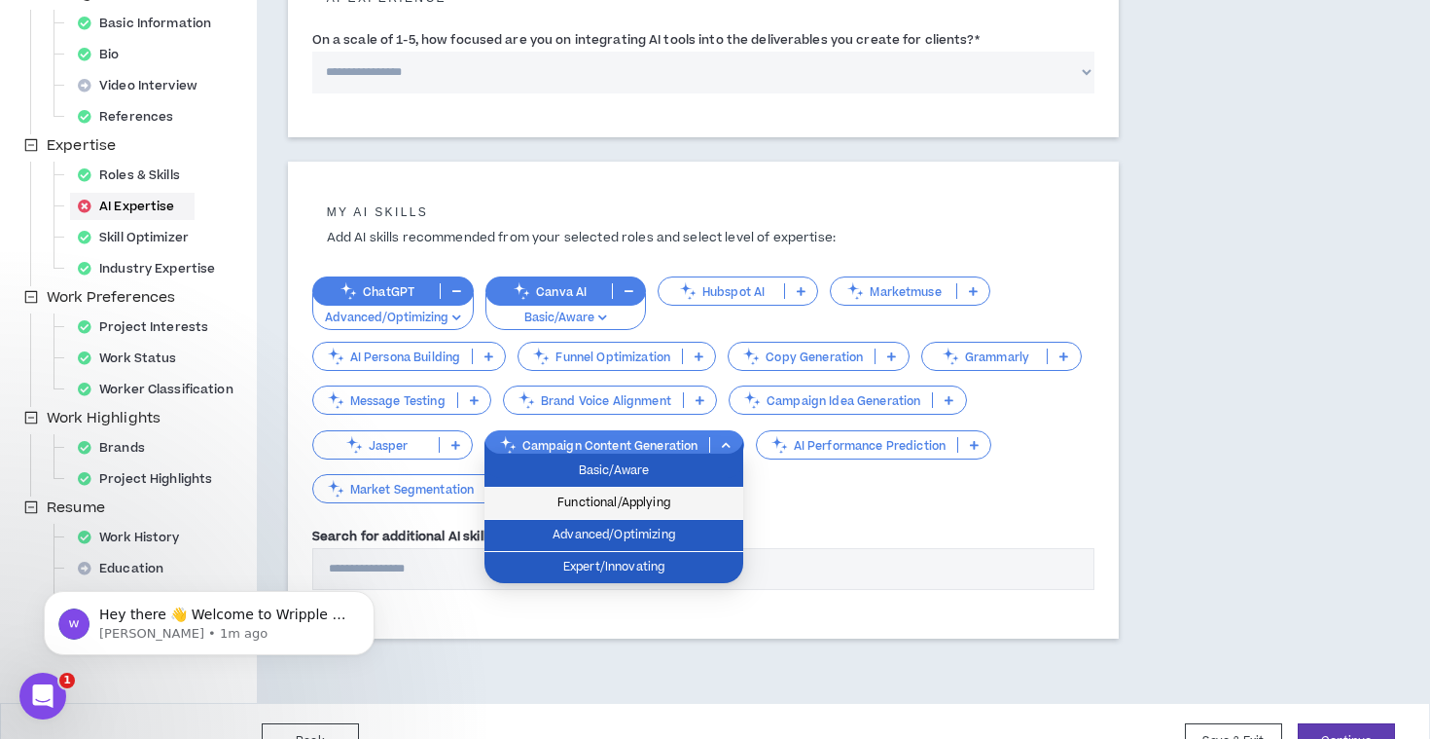
click at [654, 495] on span "Functional/Applying" at bounding box center [613, 502] width 235 height 21
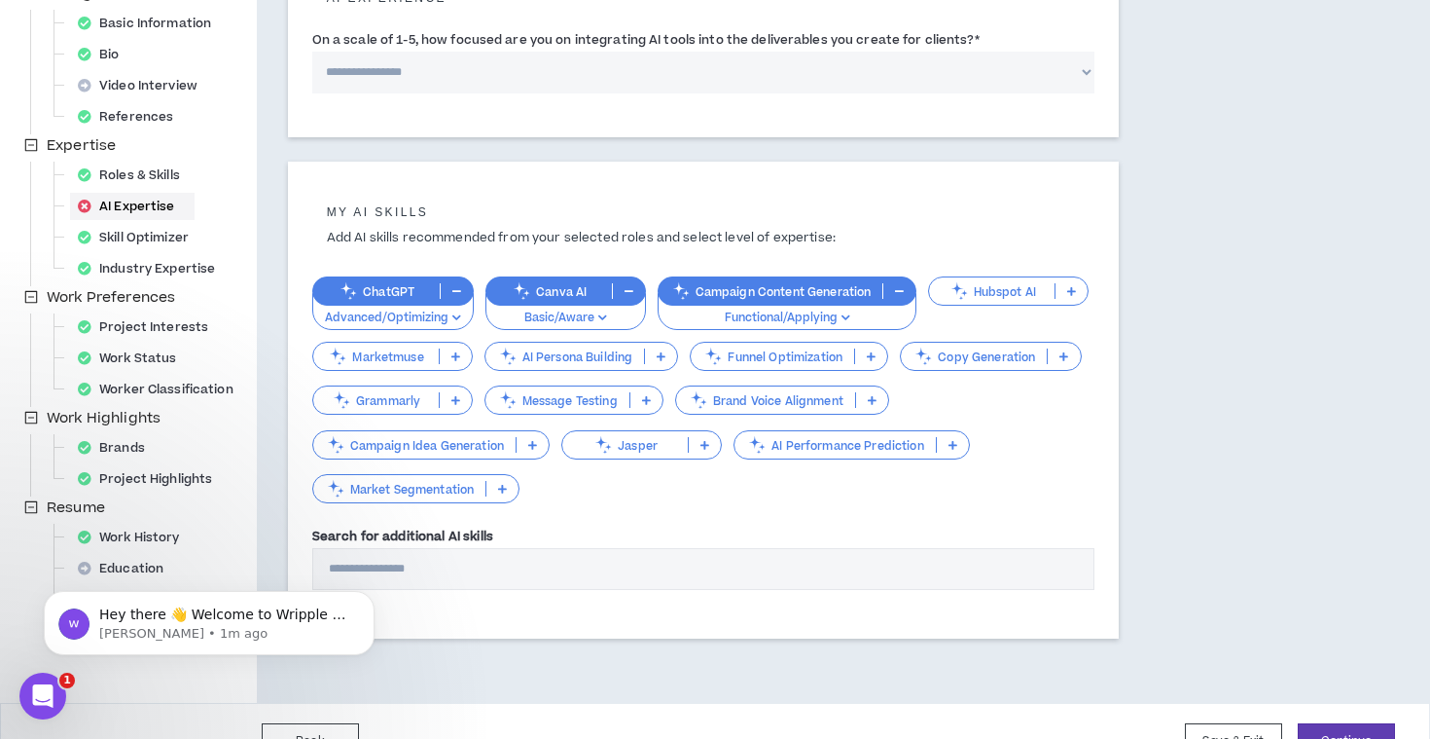
scroll to position [272, 0]
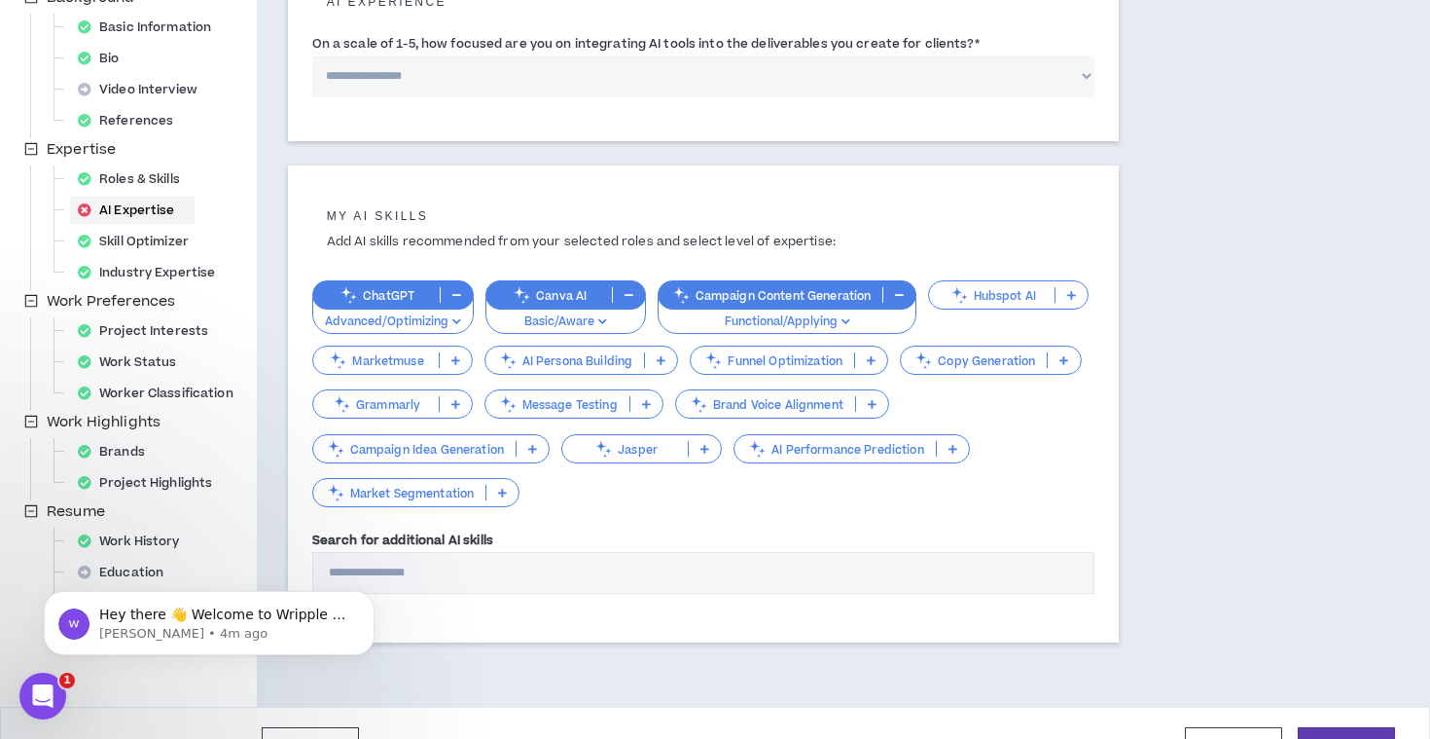
click at [458, 490] on p "Market Segmentation" at bounding box center [399, 493] width 173 height 15
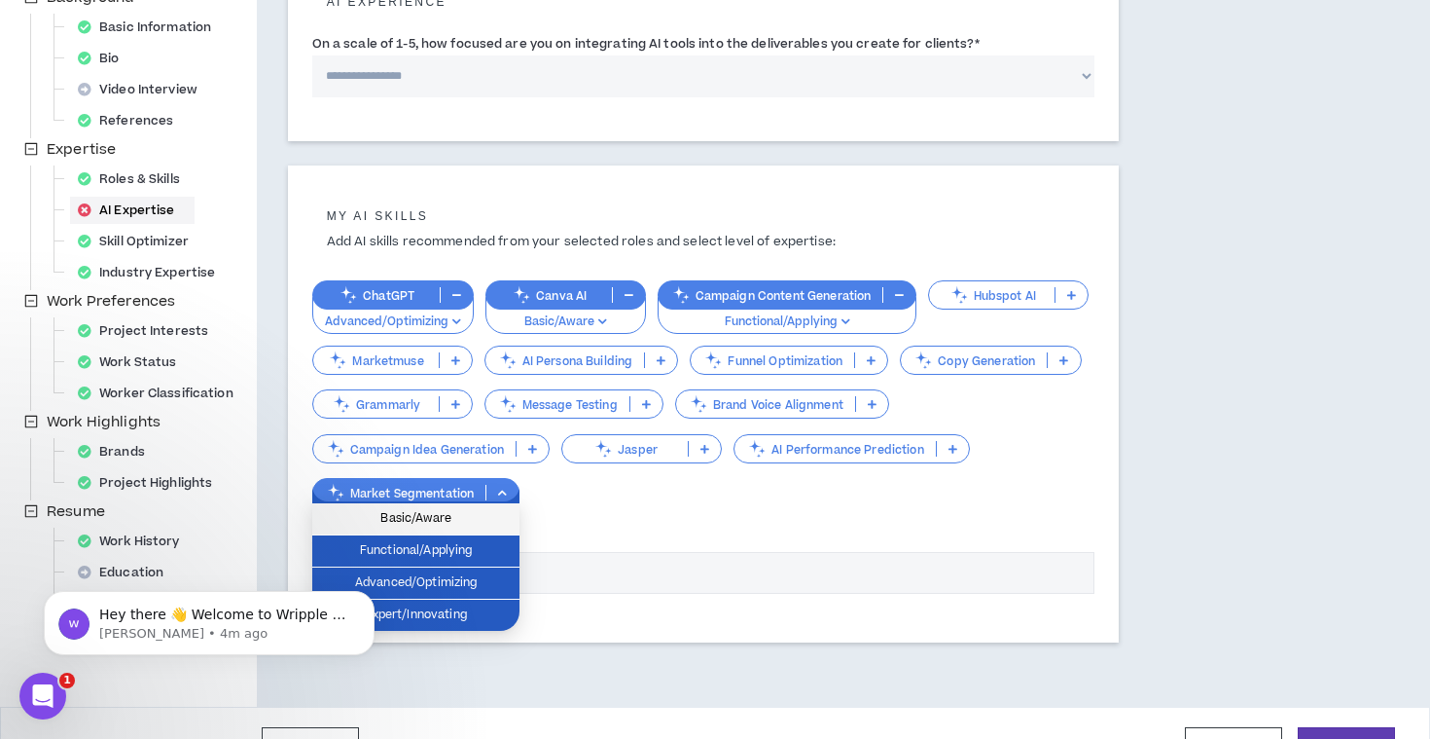
click at [452, 507] on li "Basic/Aware" at bounding box center [415, 519] width 207 height 32
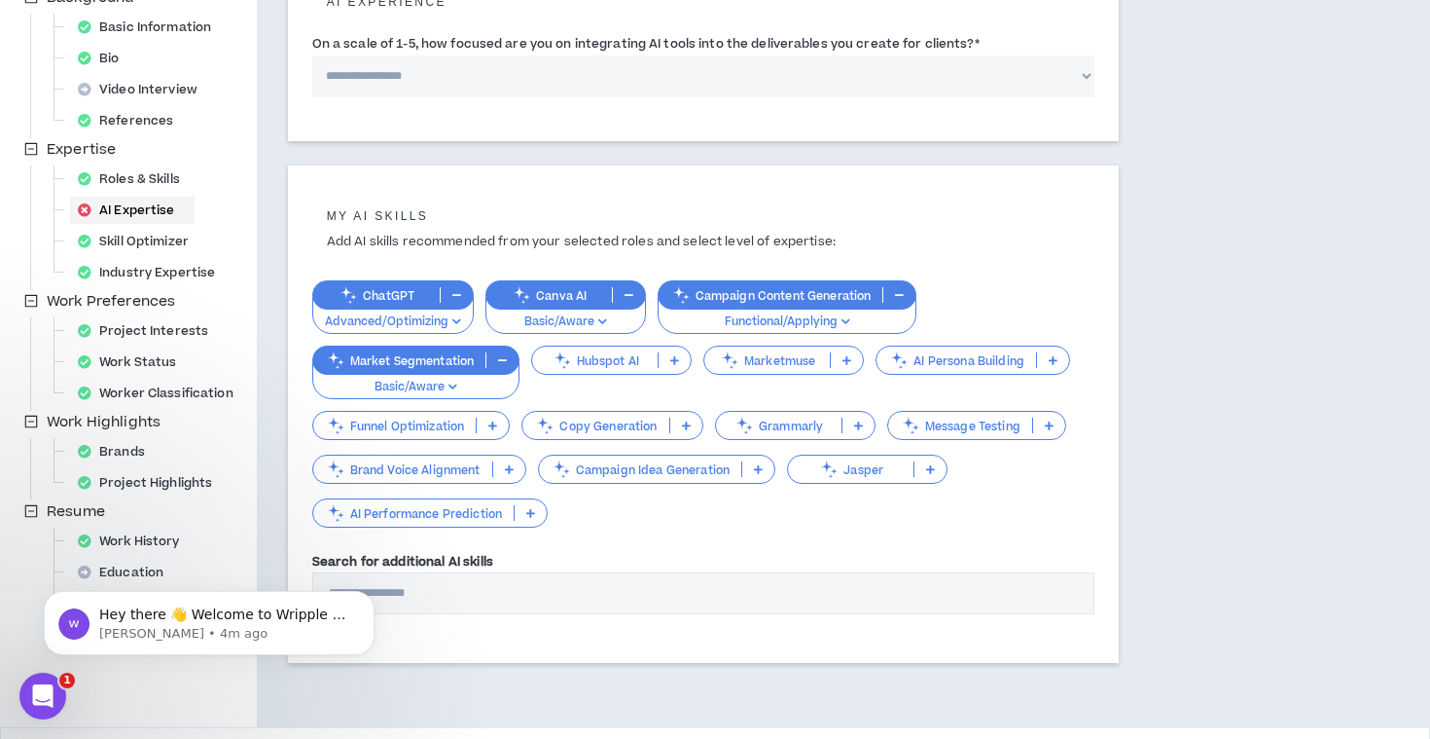
click at [500, 355] on icon "button" at bounding box center [502, 360] width 9 height 10
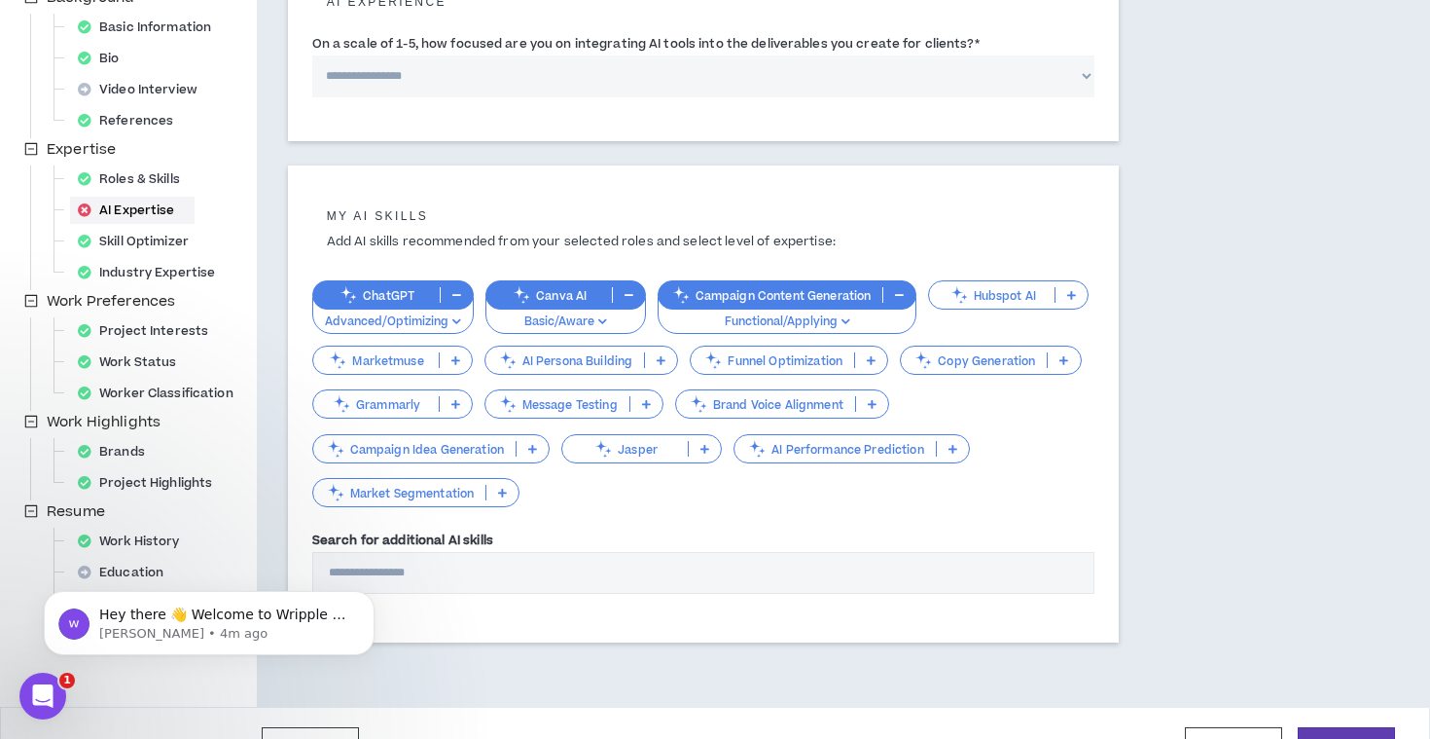
click at [873, 400] on icon at bounding box center [872, 404] width 9 height 10
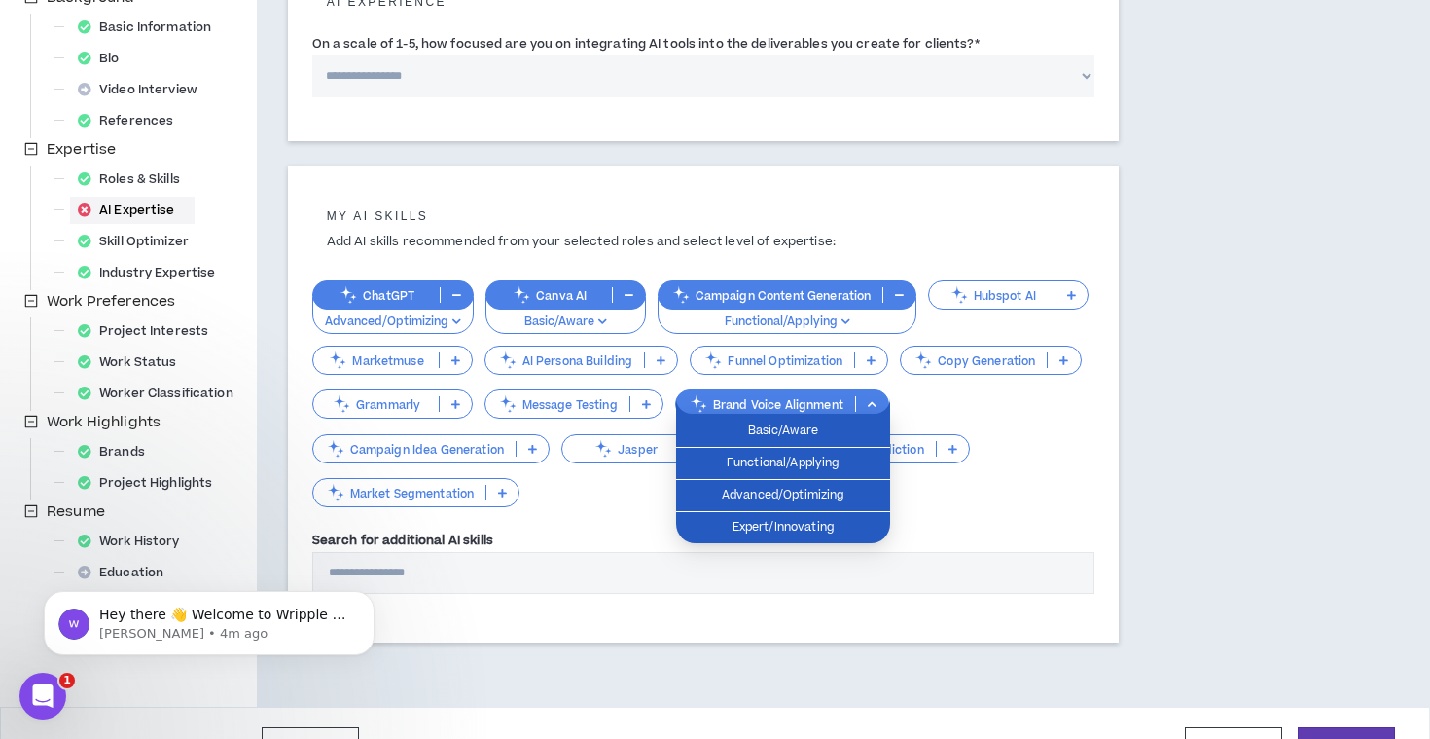
click at [1030, 463] on div "ChatGPT Advanced/Optimizing Canva AI Basic/Aware Campaign Content Generation Fu…" at bounding box center [703, 385] width 783 height 249
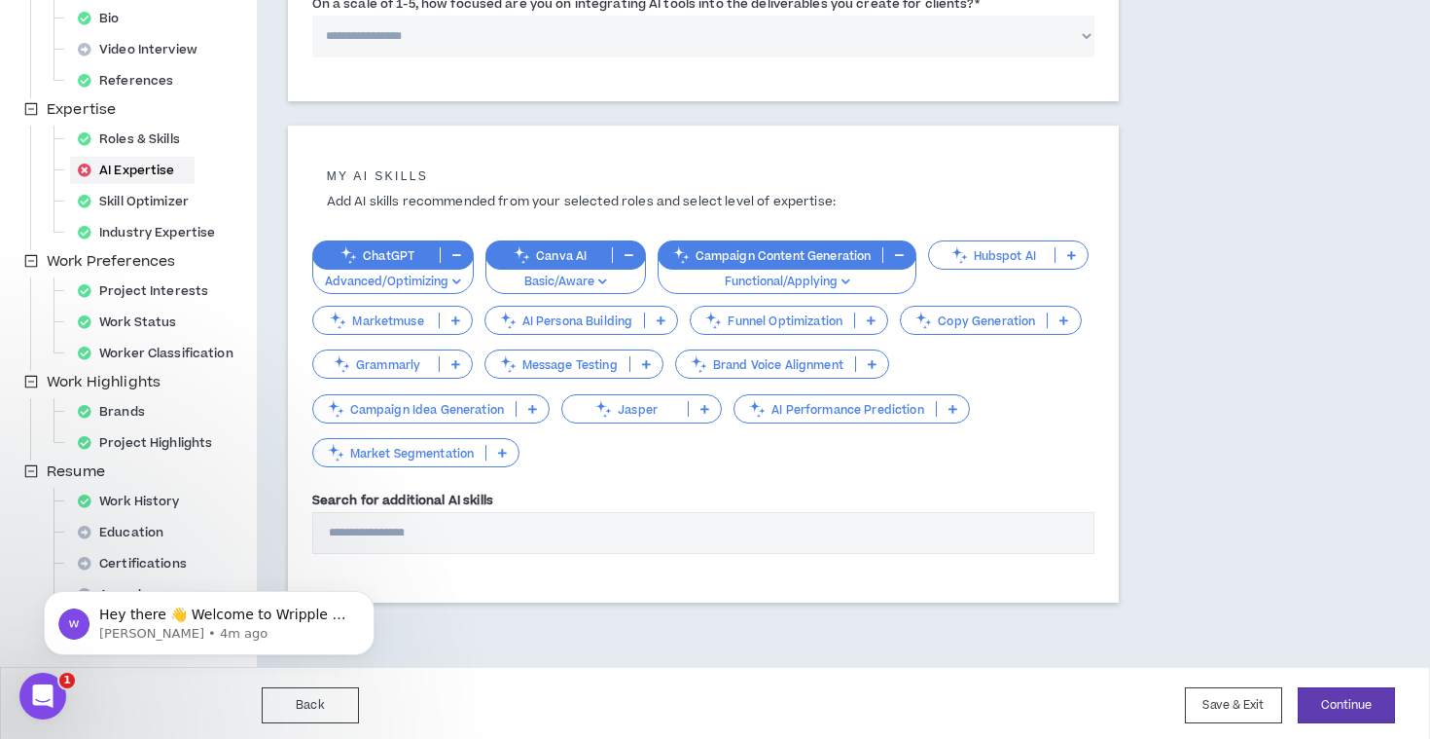
scroll to position [311, 0]
click at [1331, 692] on button "Continue" at bounding box center [1346, 706] width 97 height 36
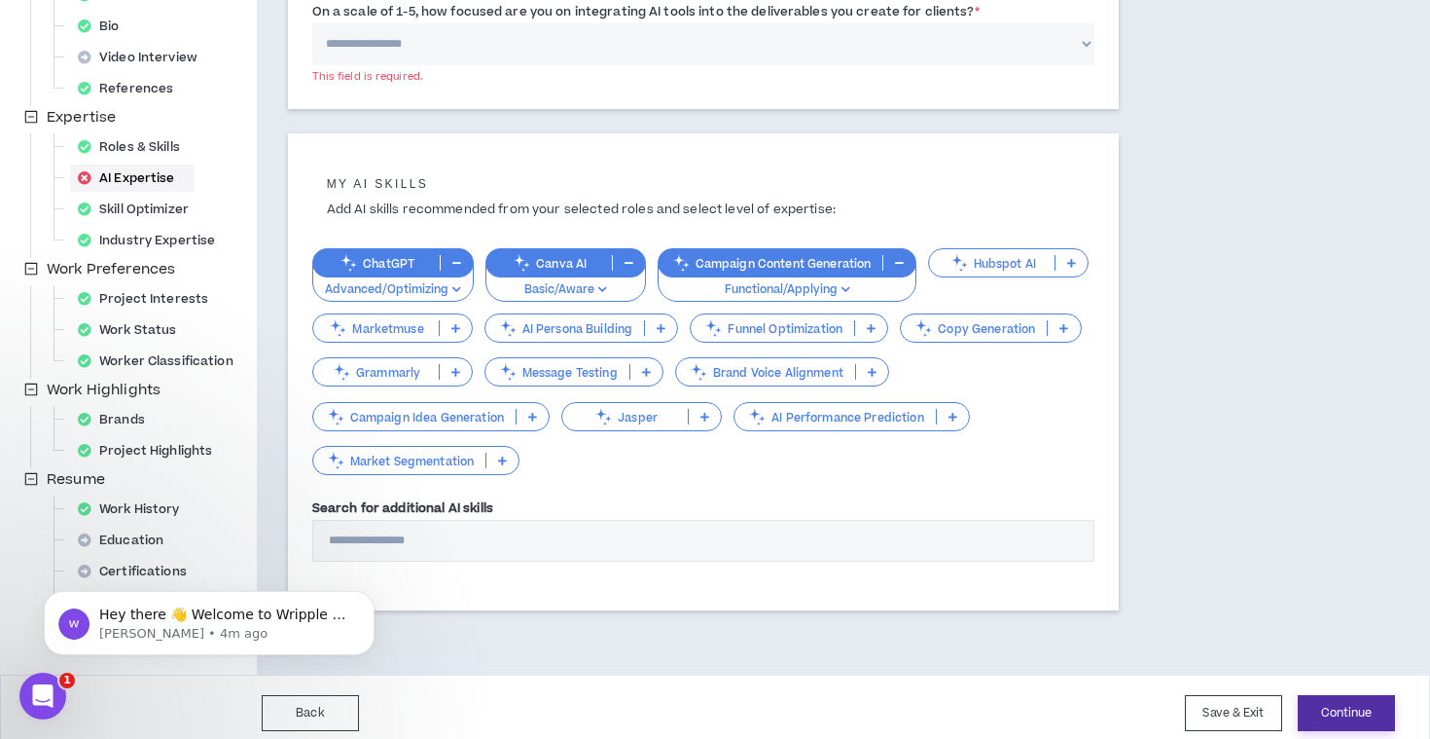
scroll to position [304, 0]
select select "*"
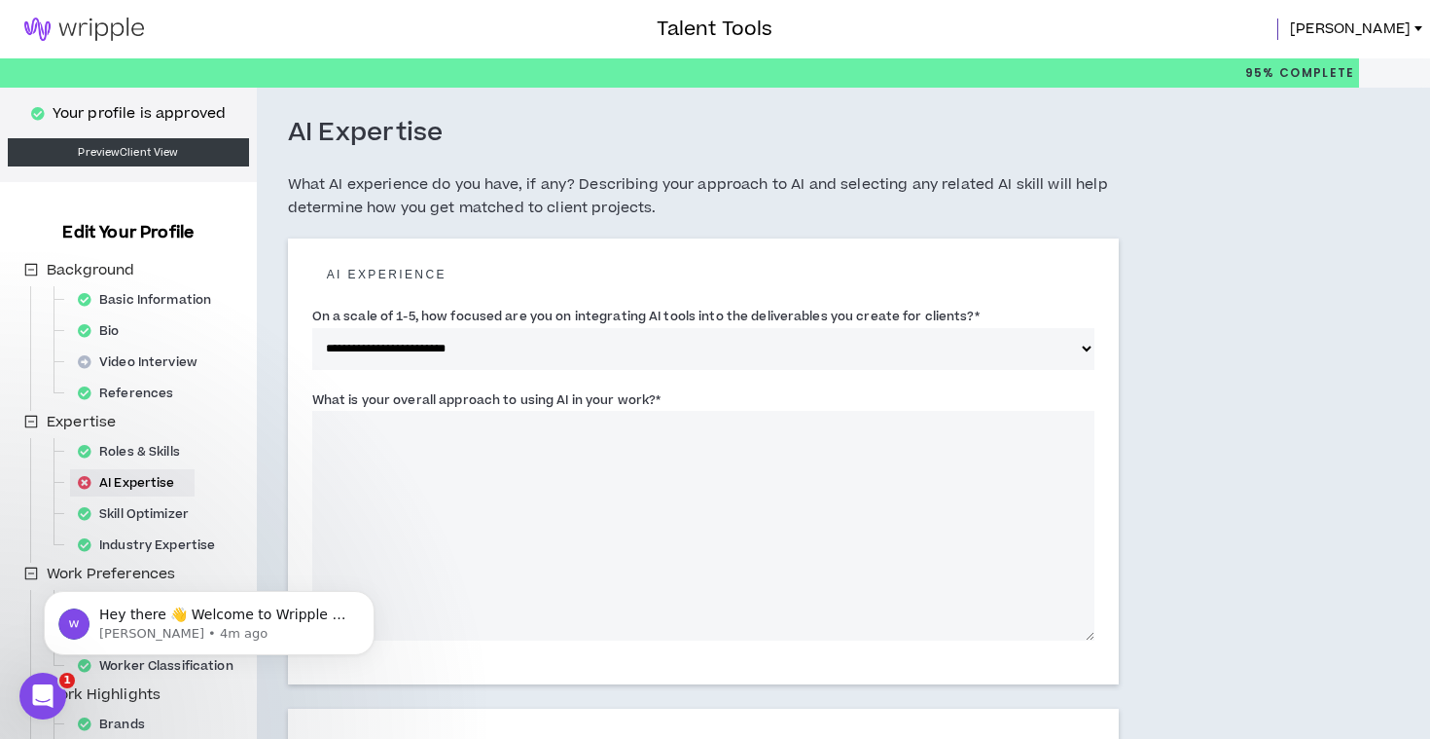
scroll to position [0, 0]
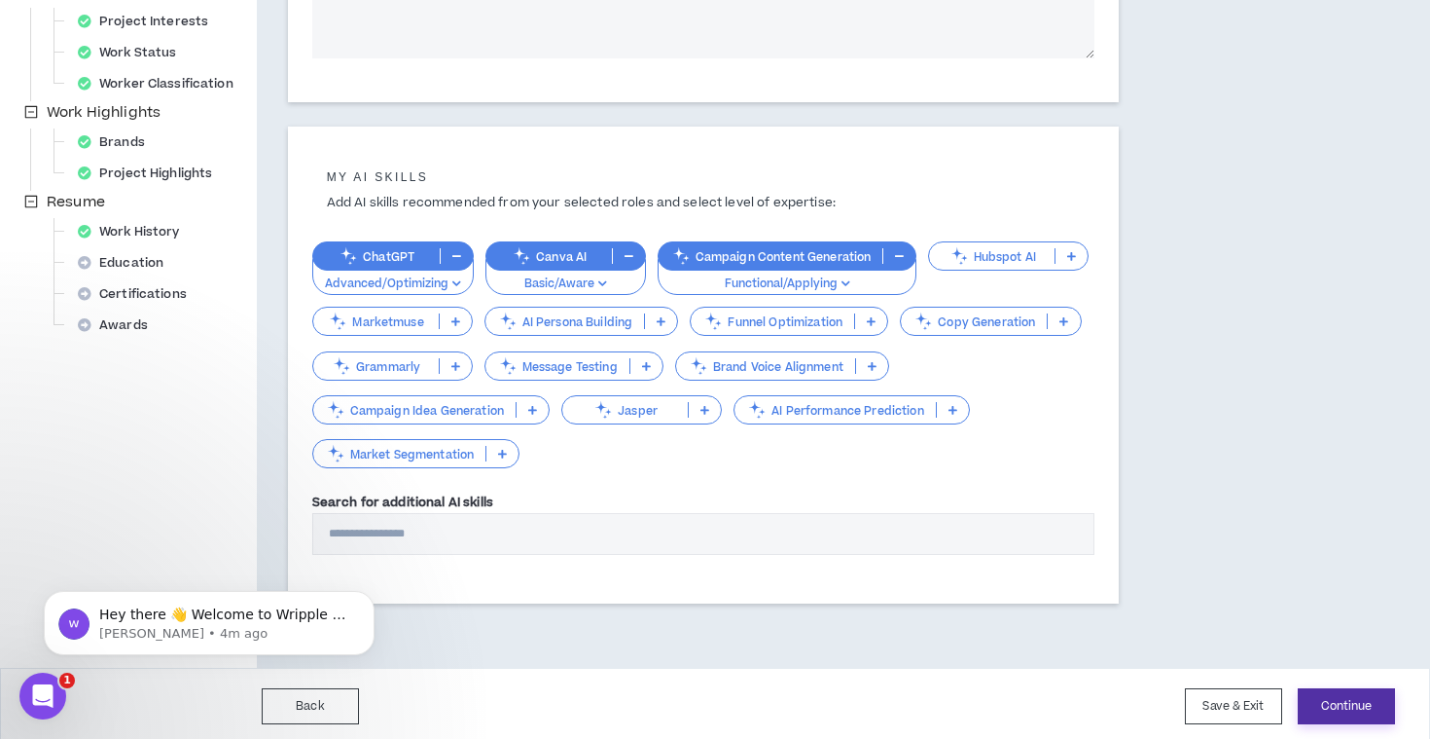
click at [1335, 704] on button "Continue" at bounding box center [1346, 706] width 97 height 36
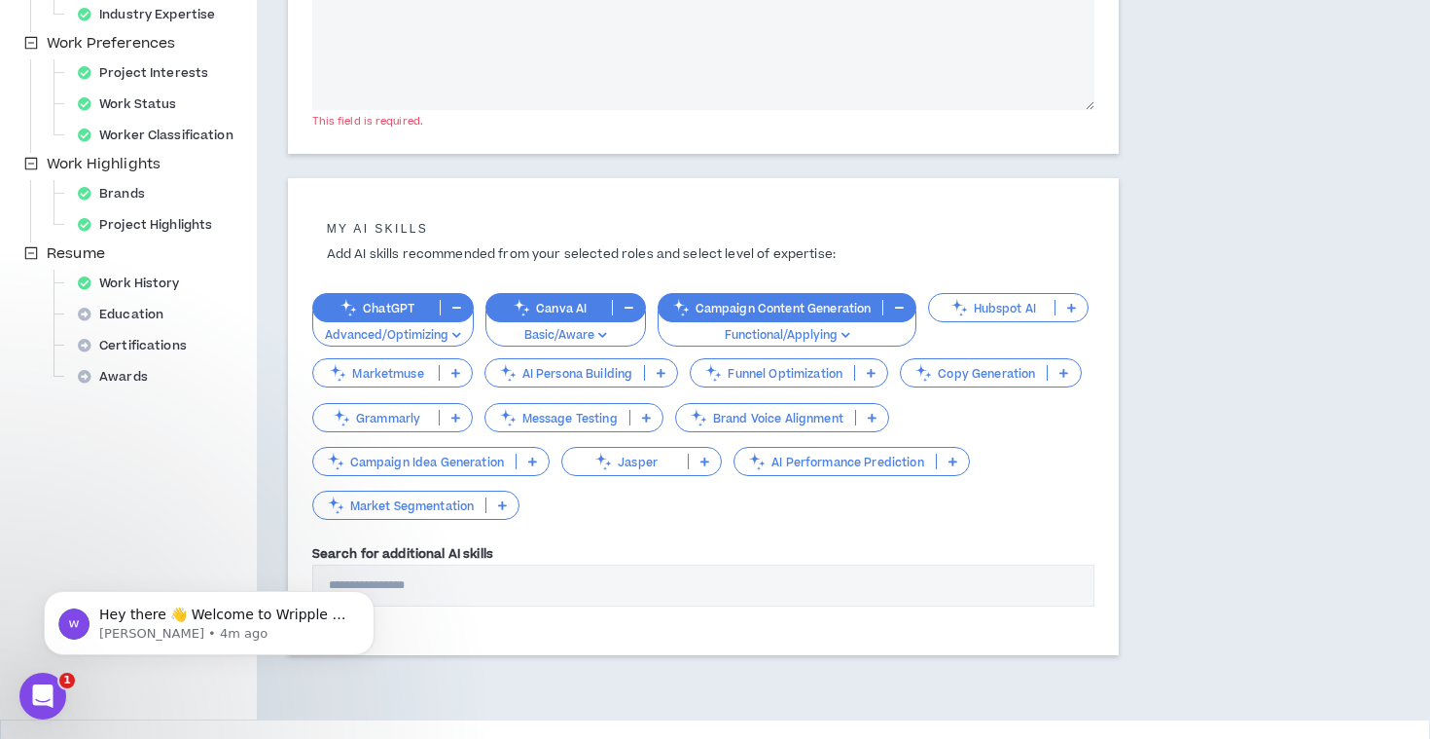
scroll to position [580, 0]
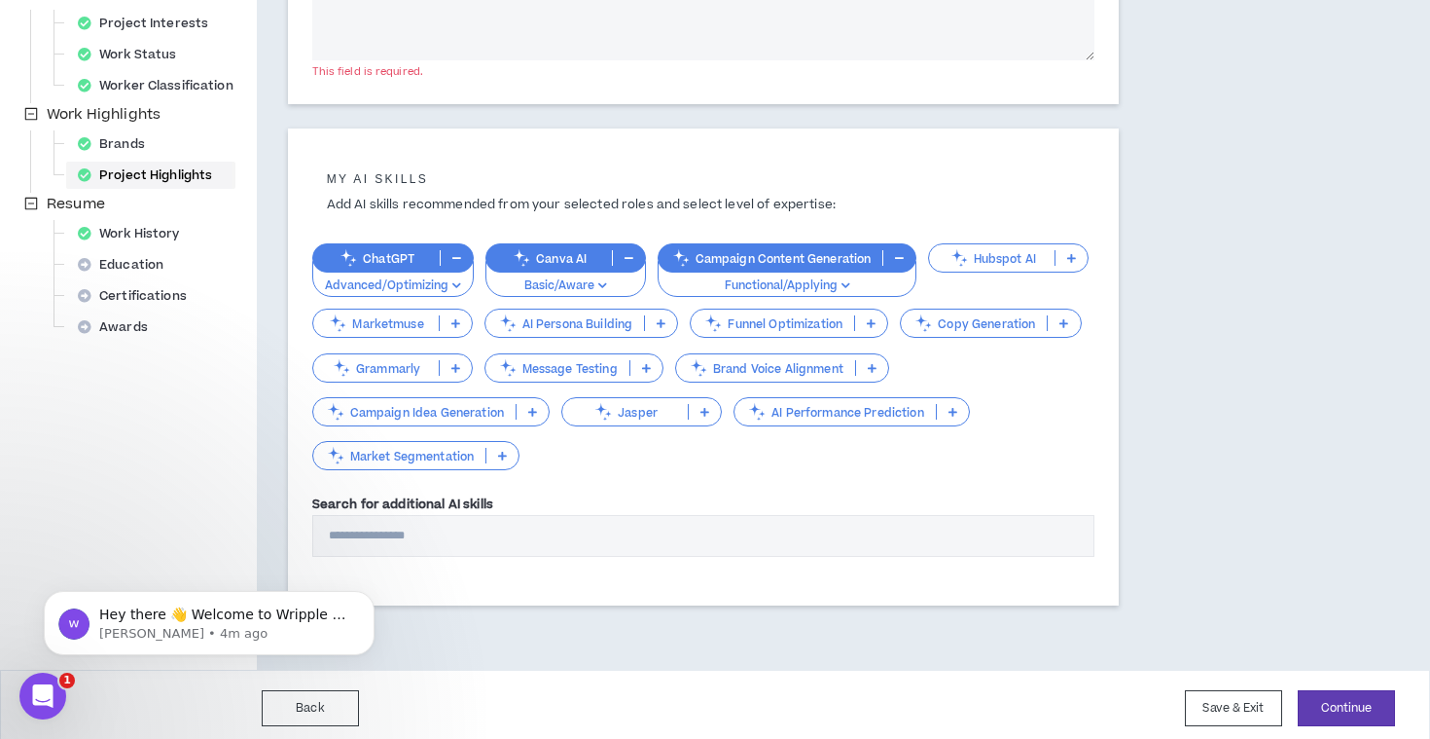
click at [117, 184] on div "Project Highlights" at bounding box center [151, 175] width 162 height 27
